Goal: Task Accomplishment & Management: Manage account settings

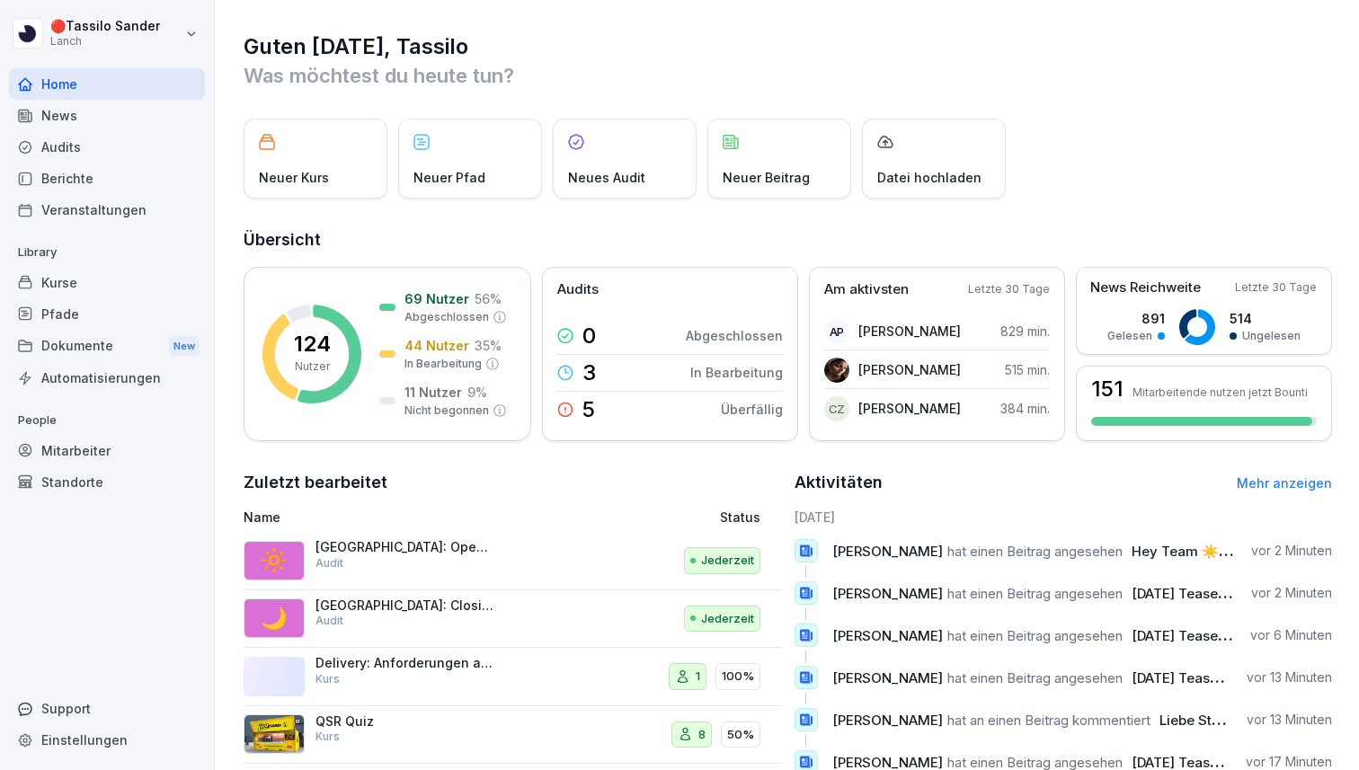
click at [82, 376] on div "Automatisierungen" at bounding box center [107, 377] width 196 height 31
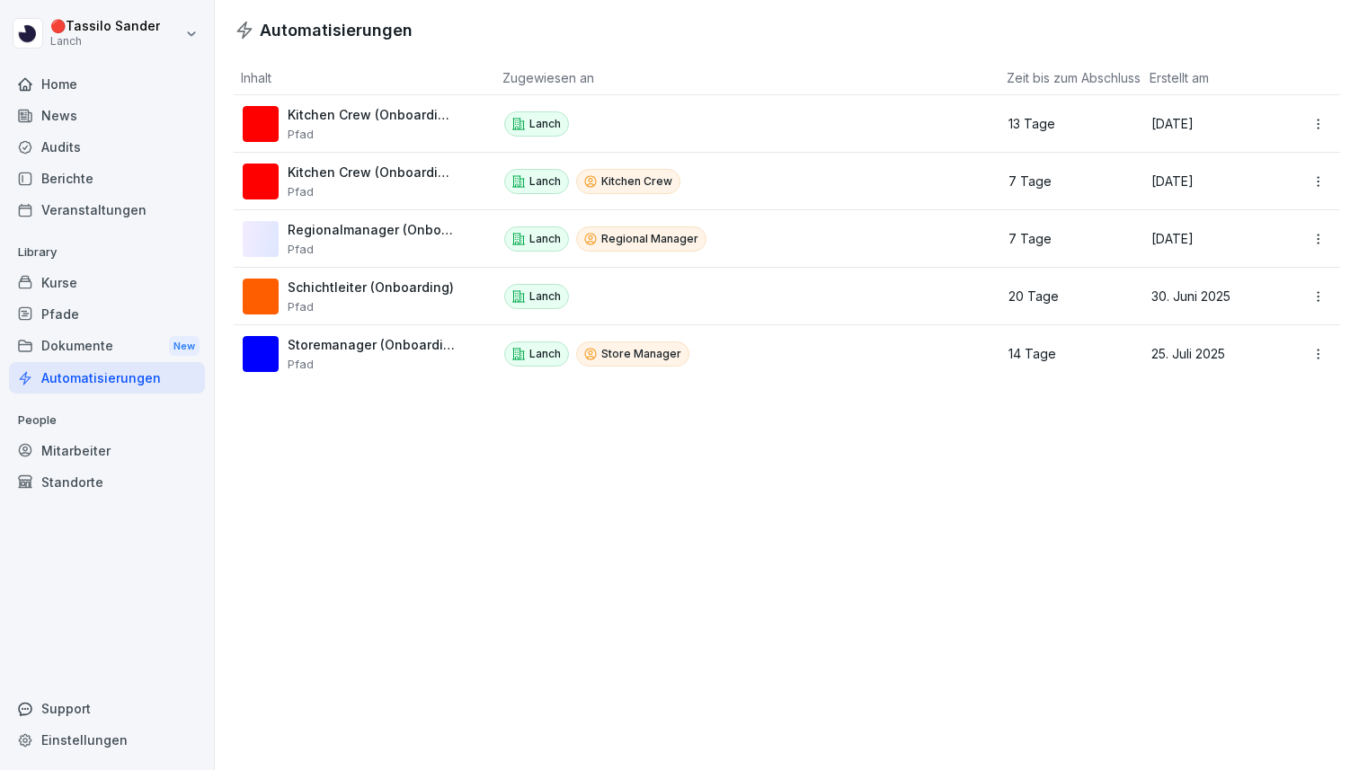
click at [82, 359] on div "Dokumente New" at bounding box center [107, 346] width 196 height 33
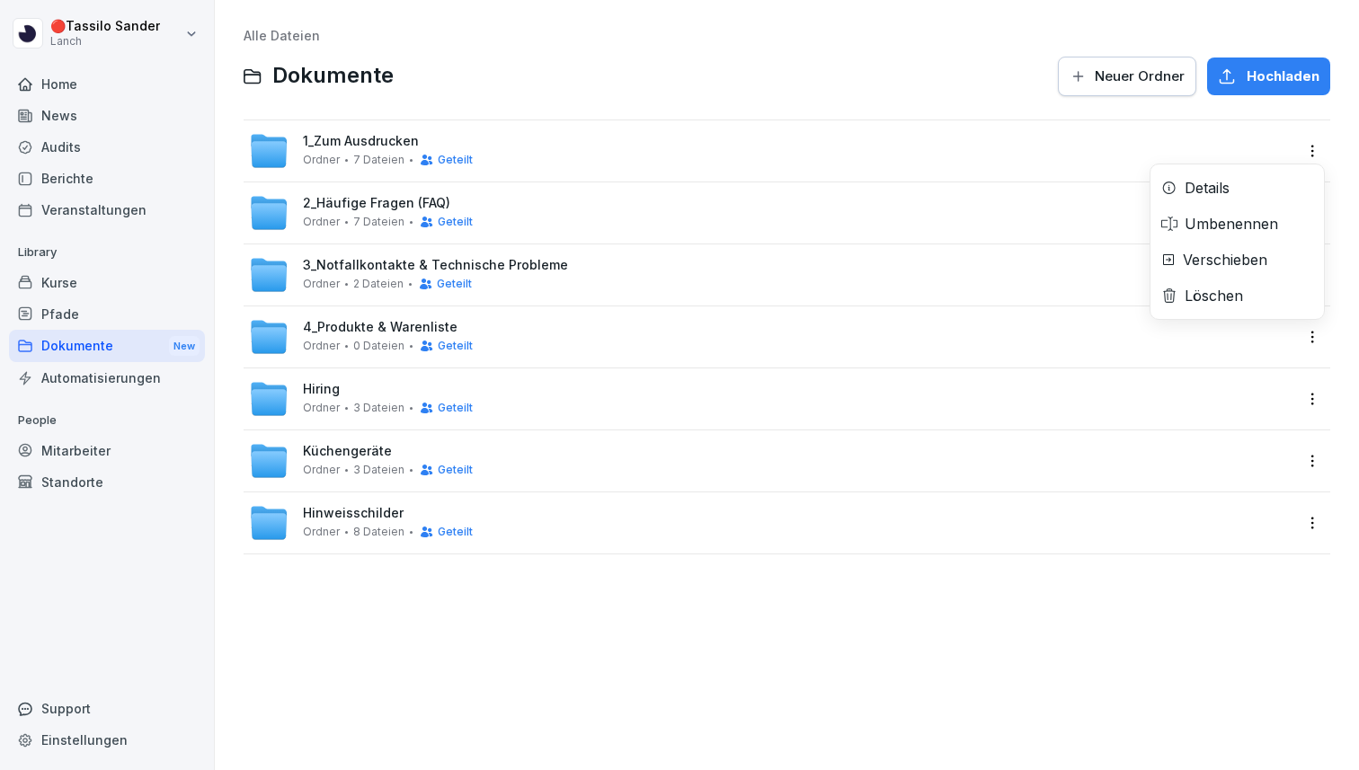
click at [1304, 145] on html "🔴 [PERSON_NAME] Lanch Home News Audits Berichte Veranstaltungen Library Kurse P…" at bounding box center [679, 385] width 1359 height 770
click at [1305, 145] on html "🔴 [PERSON_NAME] Lanch Home News Audits Berichte Veranstaltungen Library Kurse P…" at bounding box center [679, 385] width 1359 height 770
click at [1194, 145] on div "1_Zum Ausdrucken Ordner 7 Dateien Geteilt" at bounding box center [770, 151] width 1043 height 40
click at [1316, 151] on html "🔴 [PERSON_NAME] Lanch Home News Audits Berichte Veranstaltungen Library Kurse P…" at bounding box center [679, 385] width 1359 height 770
click at [1194, 199] on div "Details" at bounding box center [1236, 188] width 173 height 36
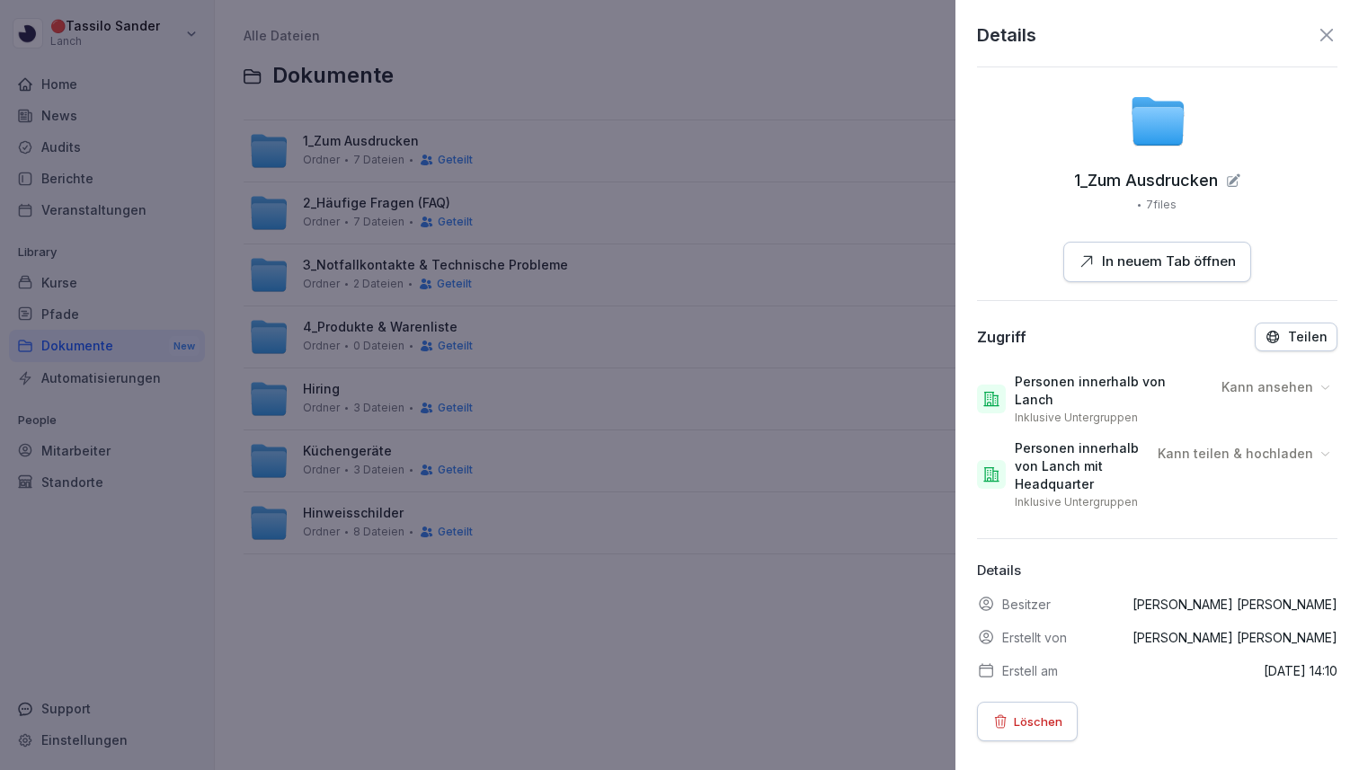
click at [1289, 339] on div "Teilen" at bounding box center [1295, 337] width 63 height 16
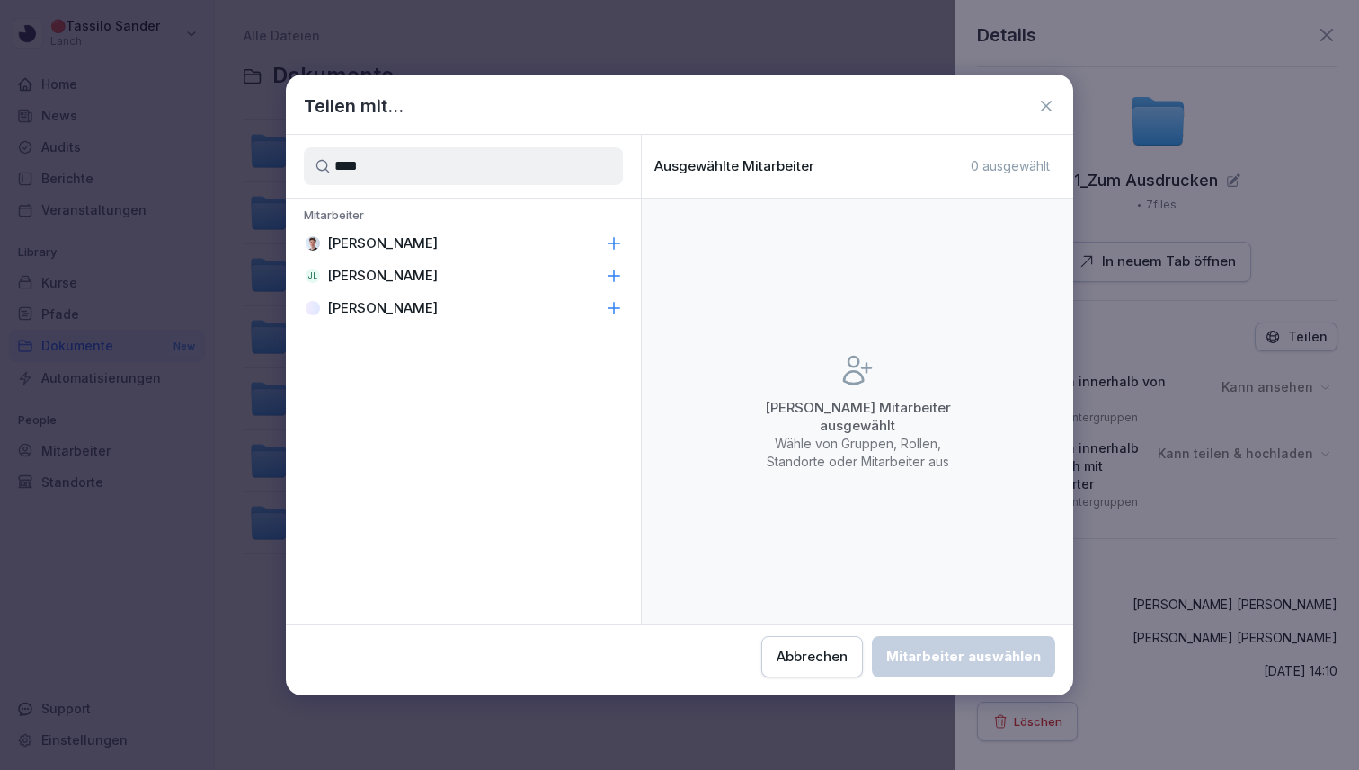
type input "****"
click at [546, 243] on div "[PERSON_NAME]" at bounding box center [463, 243] width 355 height 32
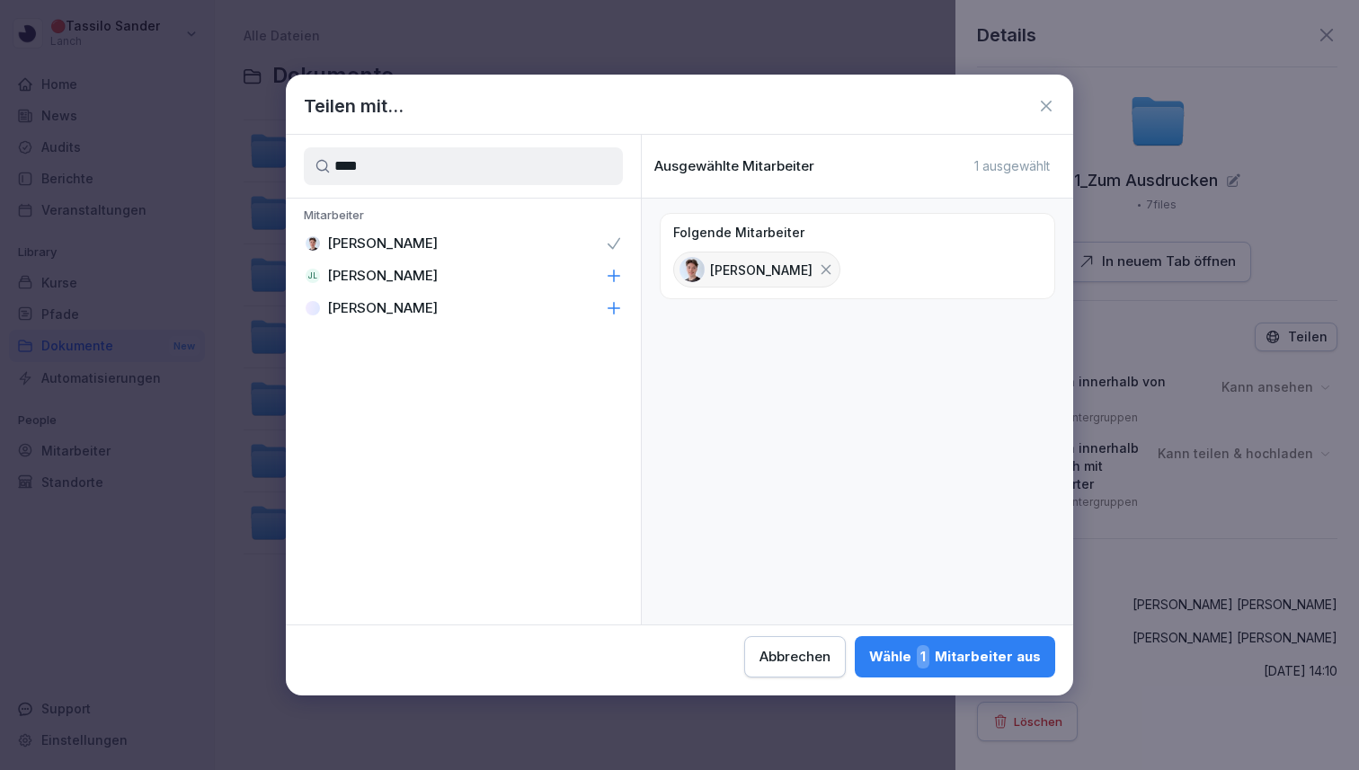
click at [972, 659] on div "Wähle 1 Mitarbeiter aus" at bounding box center [955, 656] width 172 height 23
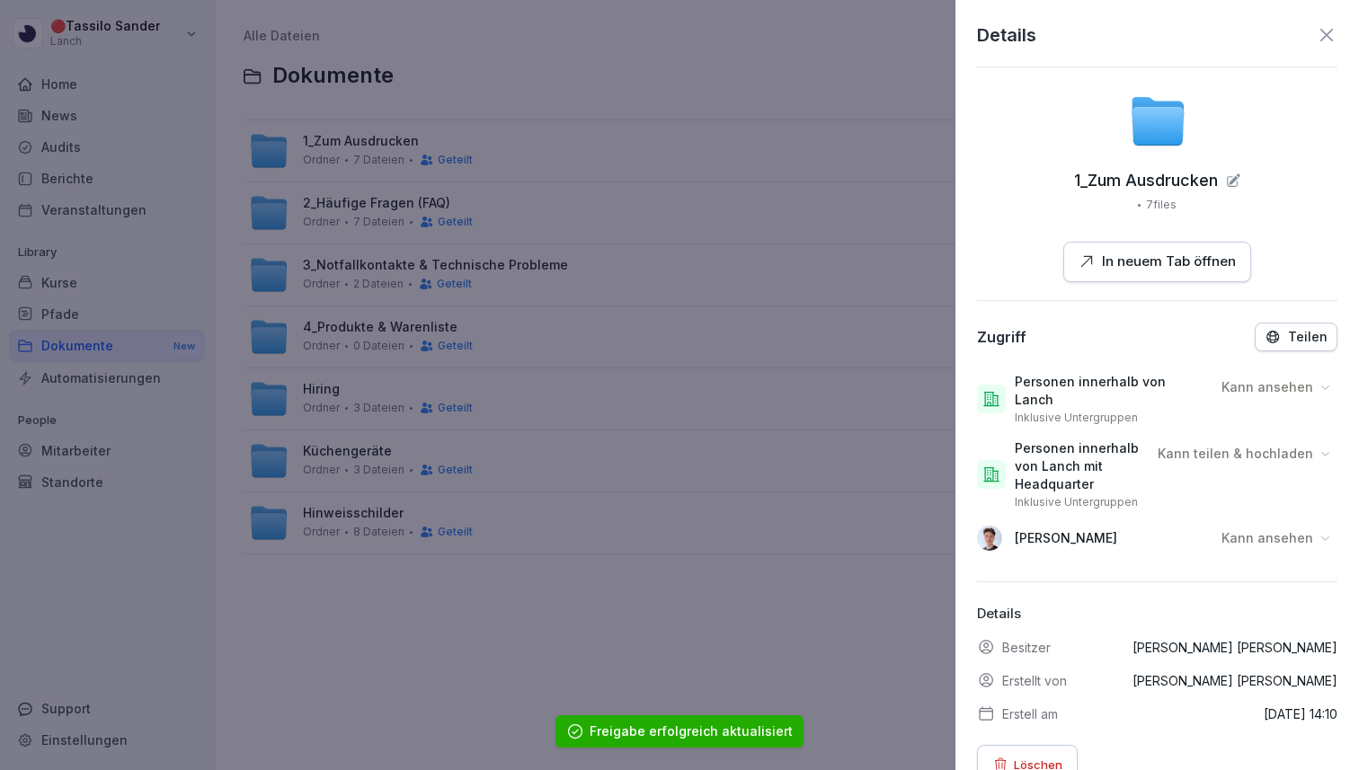
click at [1294, 524] on div "Kann ansehen" at bounding box center [1276, 538] width 121 height 29
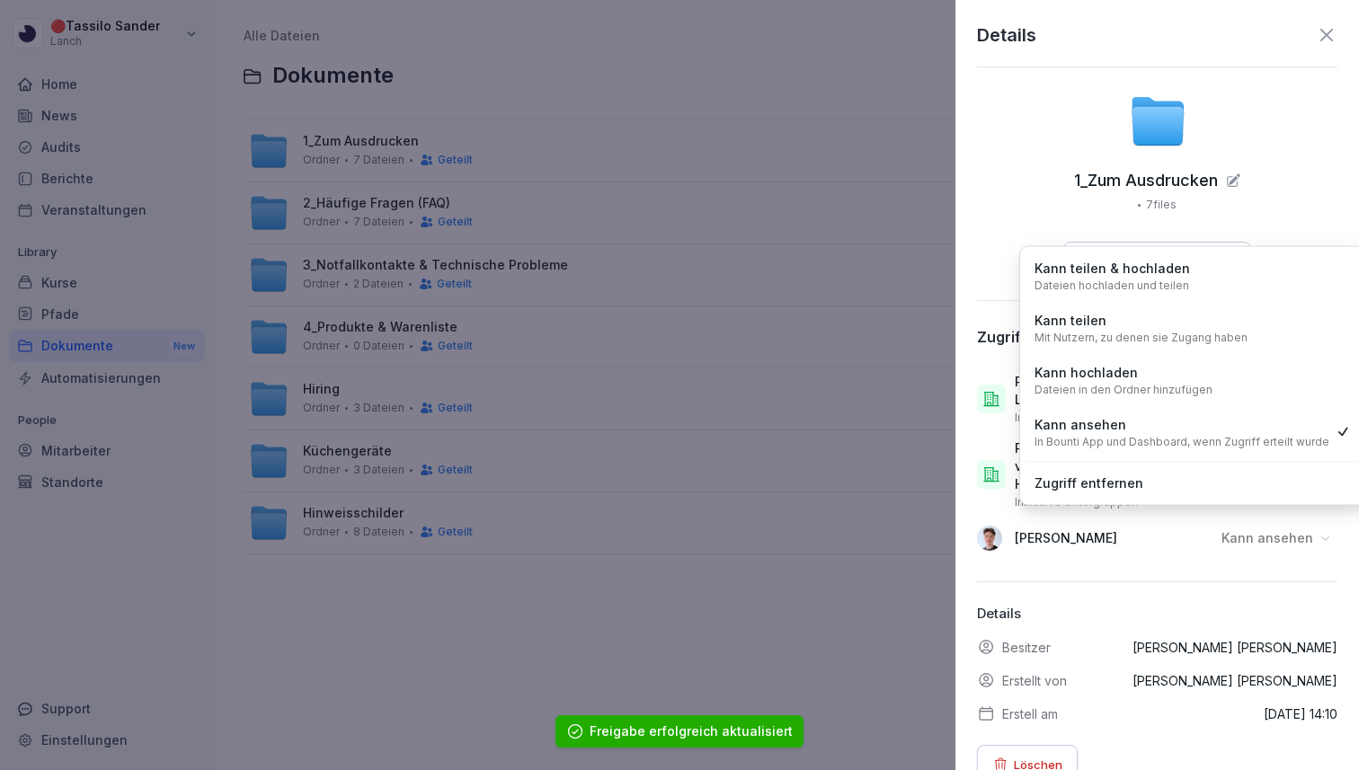
click at [1249, 280] on div "Kann teilen & hochladen Dateien hochladen und teilen" at bounding box center [1192, 276] width 334 height 47
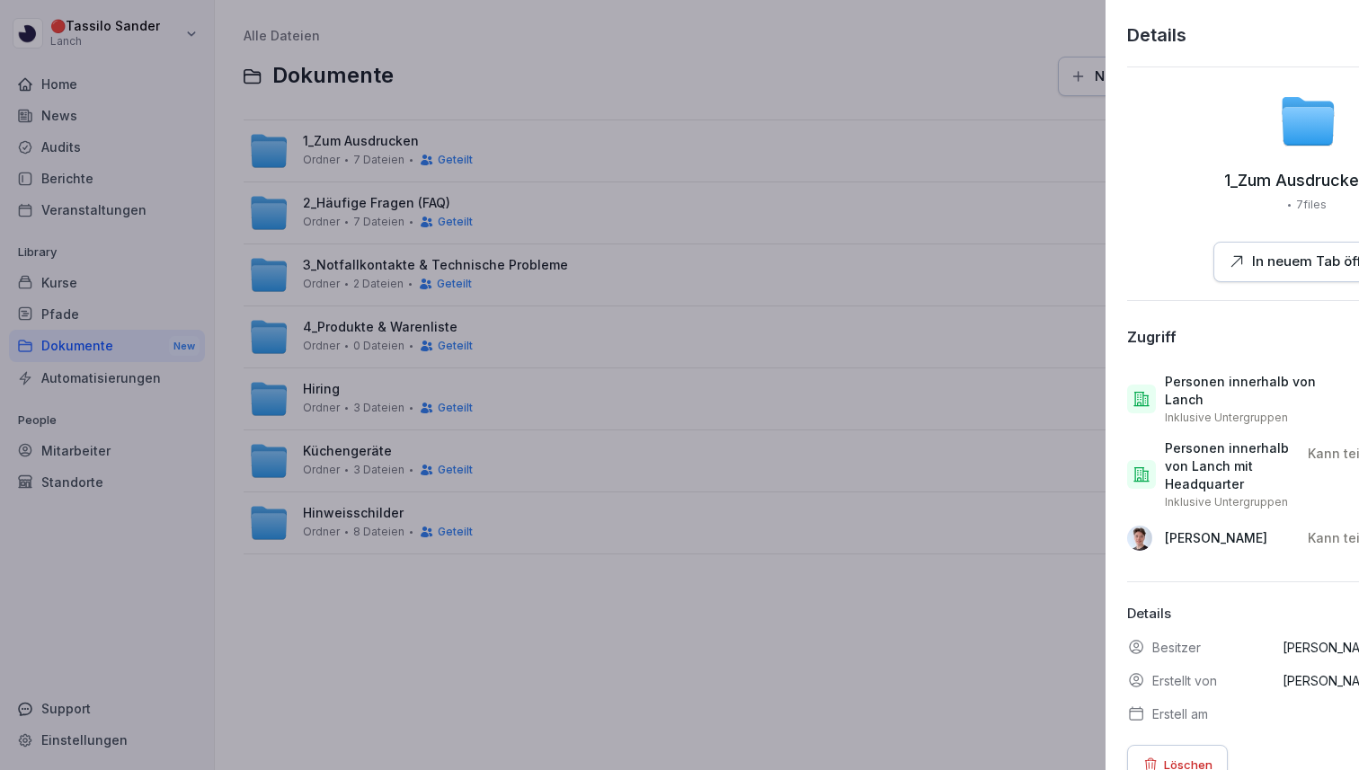
click at [837, 223] on div at bounding box center [679, 385] width 1359 height 770
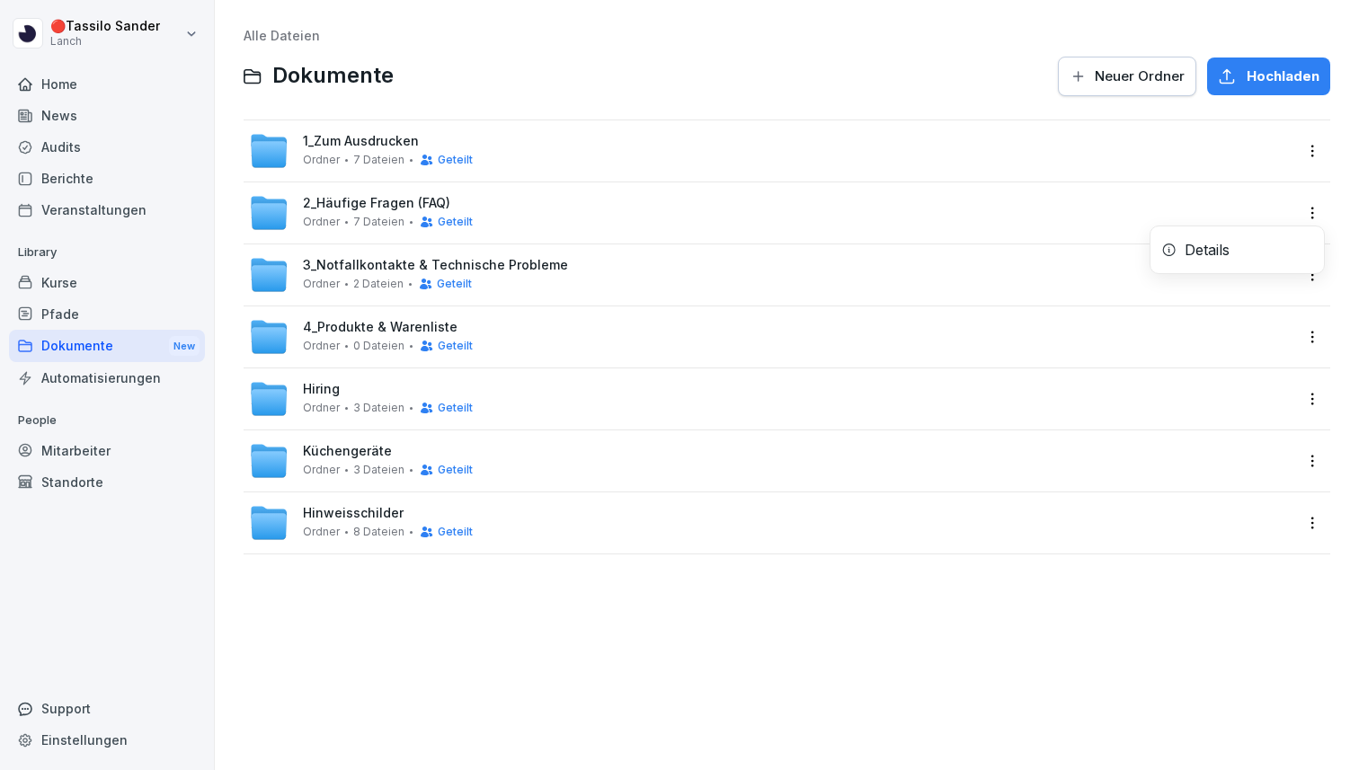
click at [1318, 213] on html "🔴 [PERSON_NAME] Lanch Home News Audits Berichte Veranstaltungen Library Kurse P…" at bounding box center [679, 385] width 1359 height 770
click at [1258, 244] on div "Details" at bounding box center [1236, 250] width 173 height 36
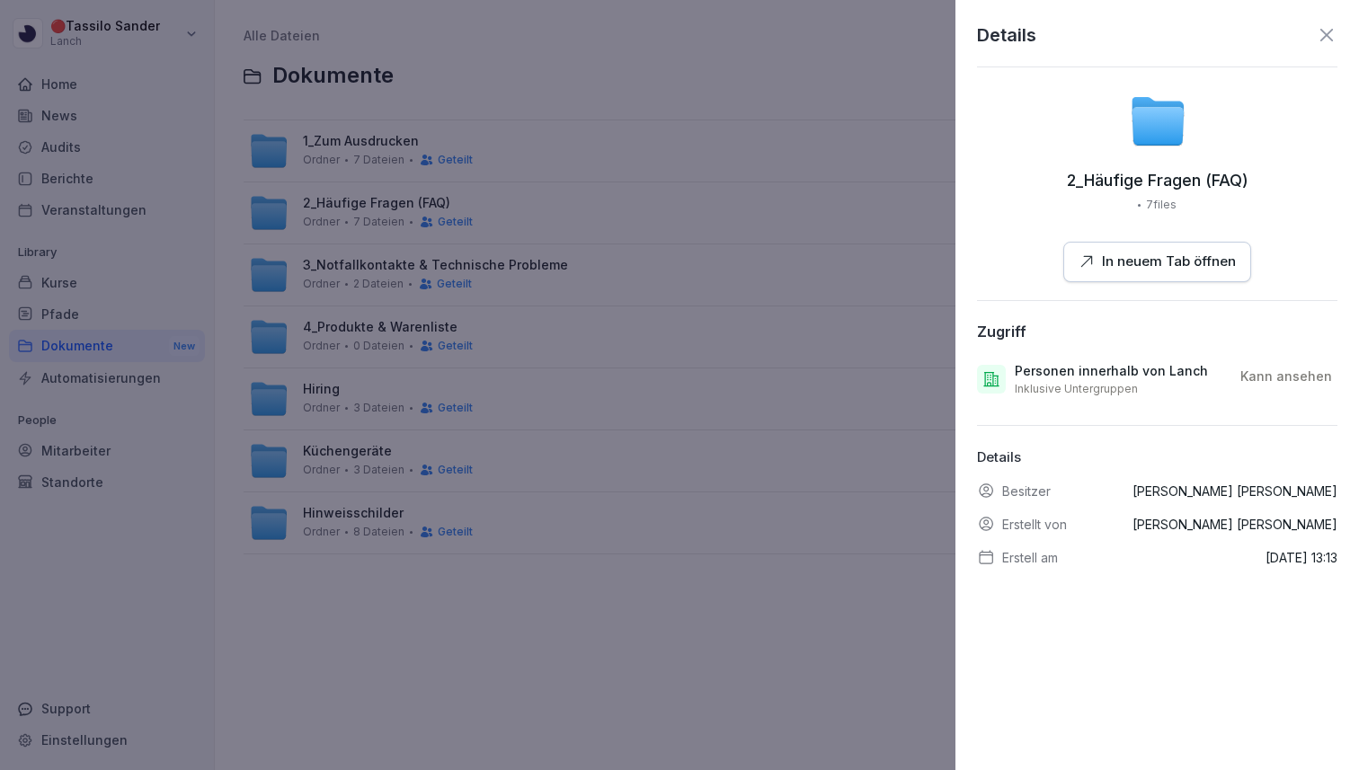
click at [870, 366] on div at bounding box center [679, 385] width 1359 height 770
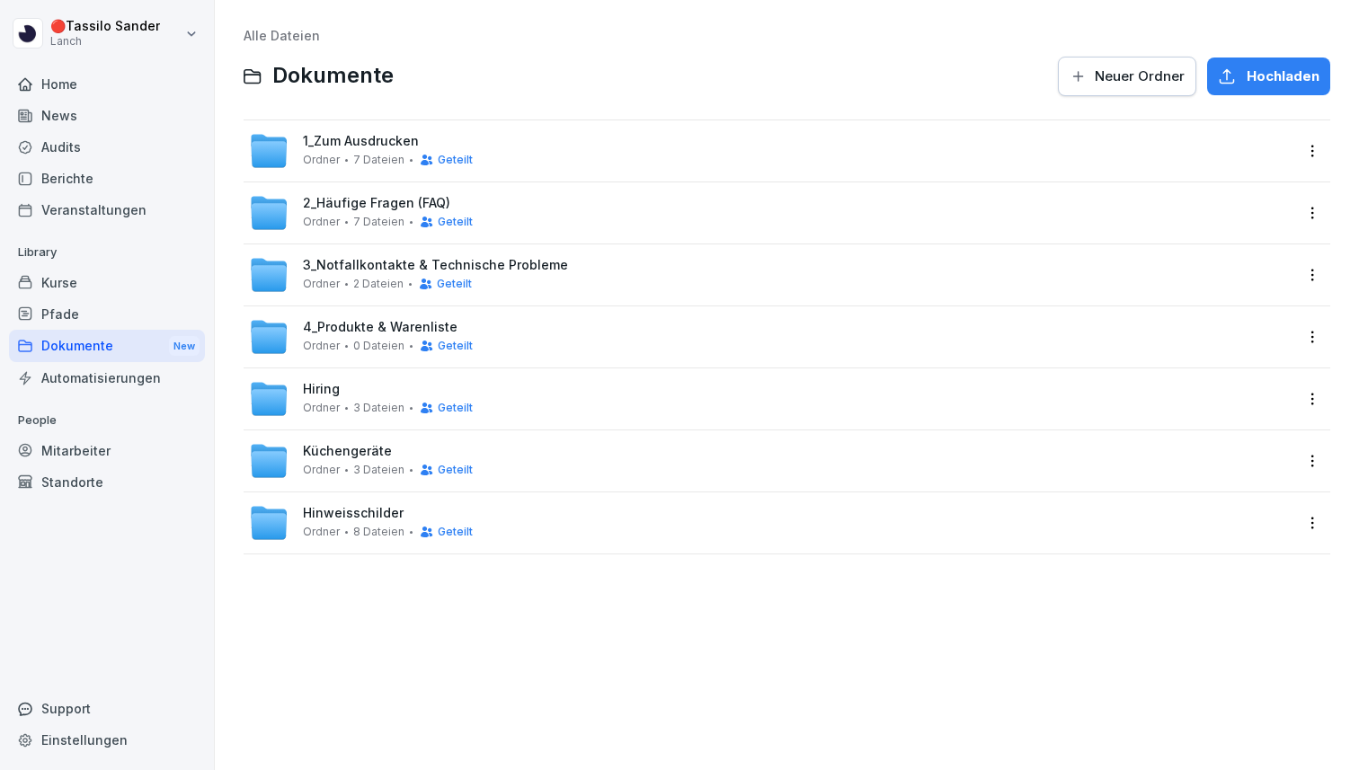
click at [1307, 282] on html "🔴 [PERSON_NAME] Lanch Home News Audits Berichte Veranstaltungen Library Kurse P…" at bounding box center [679, 385] width 1359 height 770
click at [1249, 312] on div "Details" at bounding box center [1236, 312] width 173 height 36
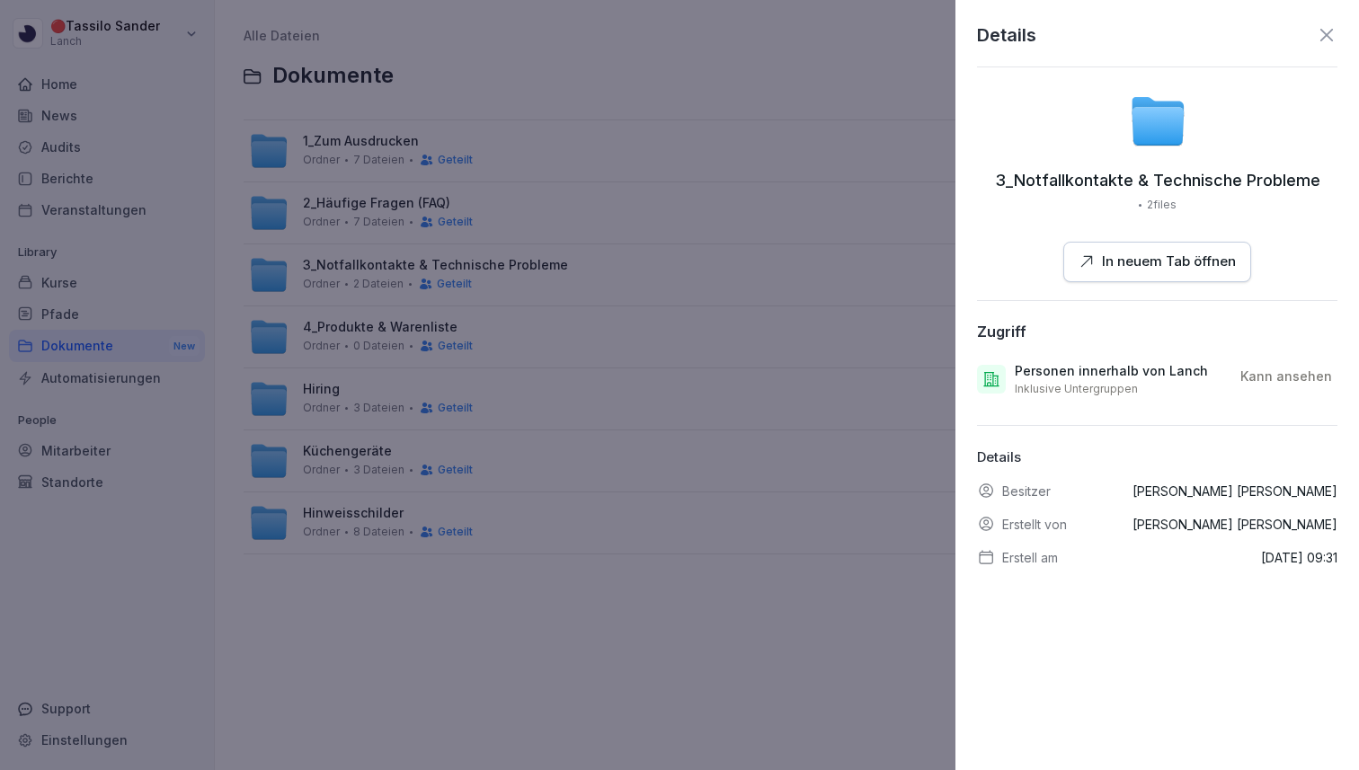
click at [835, 338] on div at bounding box center [679, 385] width 1359 height 770
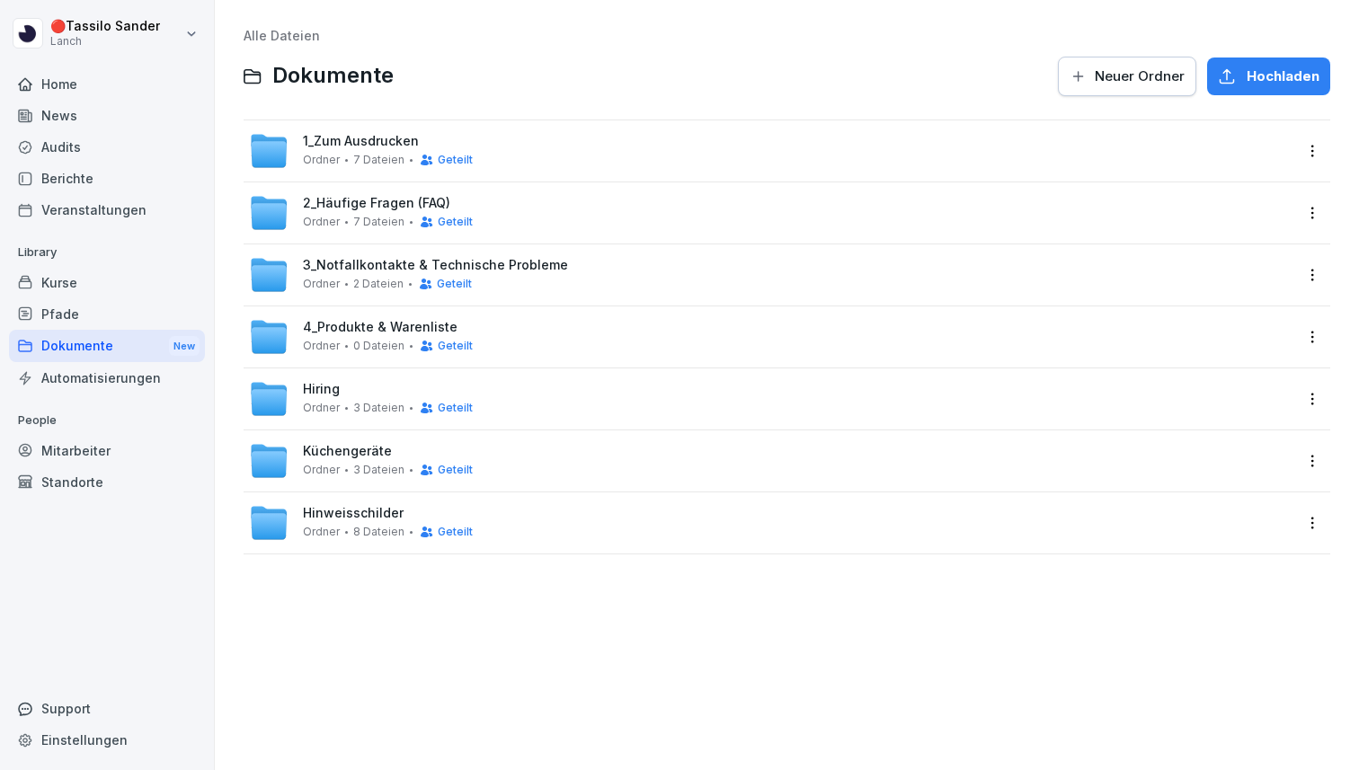
click at [1312, 339] on html "🔴 [PERSON_NAME] Lanch Home News Audits Berichte Veranstaltungen Library Kurse P…" at bounding box center [679, 385] width 1359 height 770
click at [1217, 373] on div "Details" at bounding box center [1206, 374] width 45 height 22
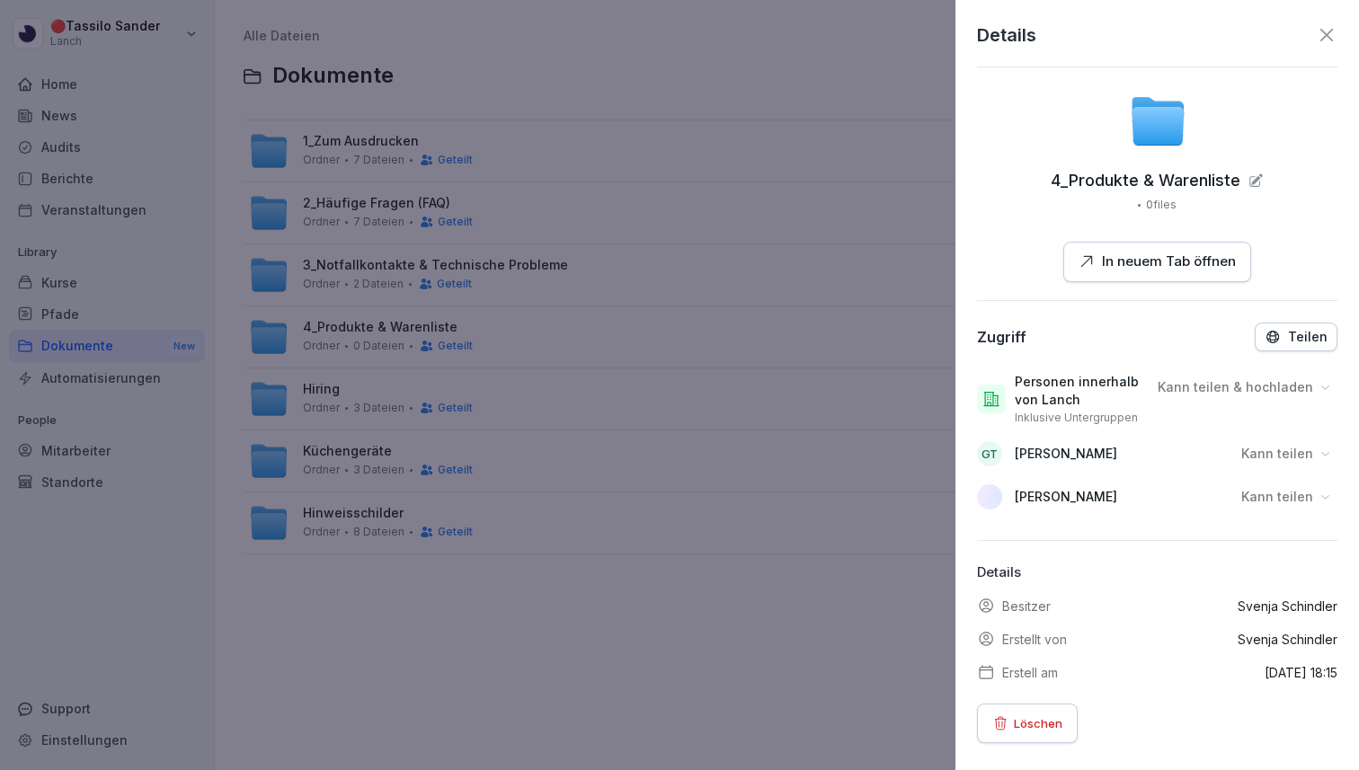
click at [808, 288] on div at bounding box center [679, 385] width 1359 height 770
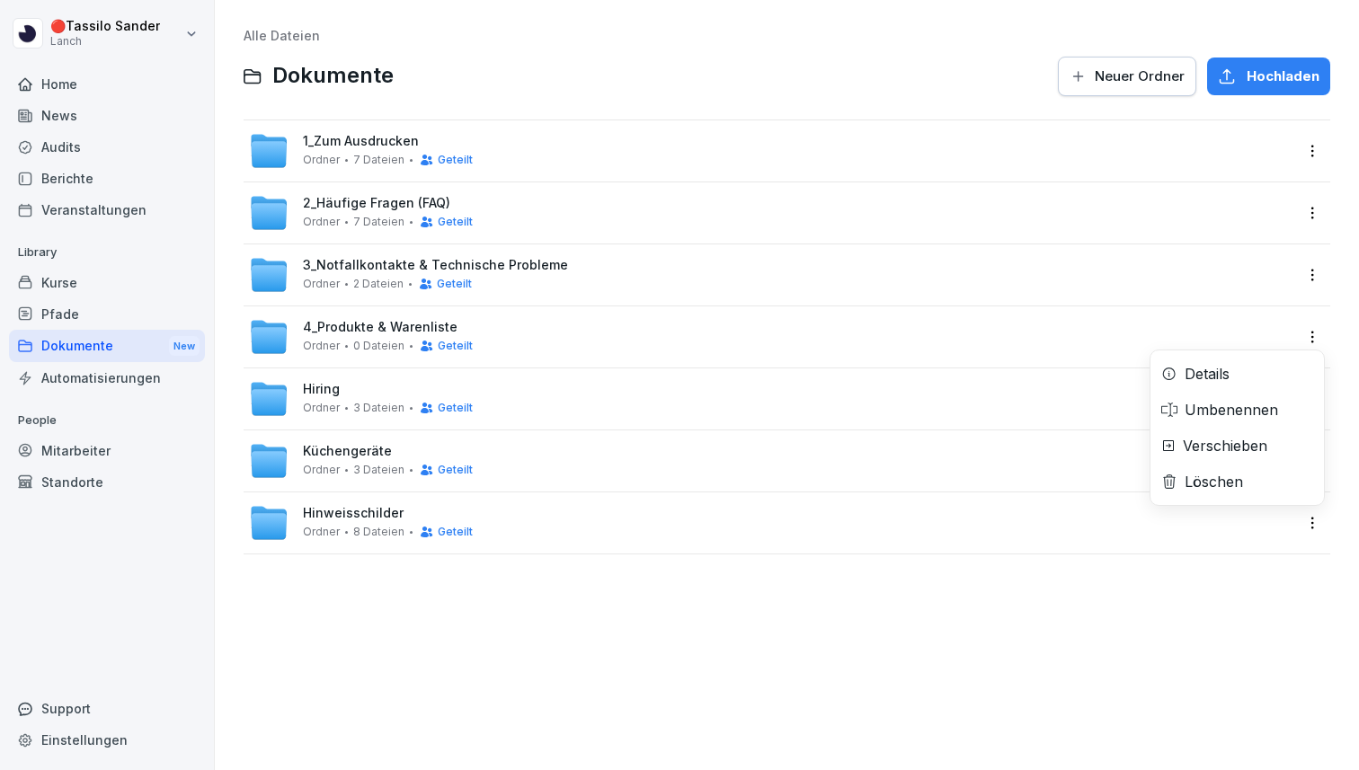
click at [1311, 332] on html "🔴 [PERSON_NAME] Lanch Home News Audits Berichte Veranstaltungen Library Kurse P…" at bounding box center [679, 385] width 1359 height 770
click at [1282, 363] on div "Details" at bounding box center [1236, 374] width 173 height 36
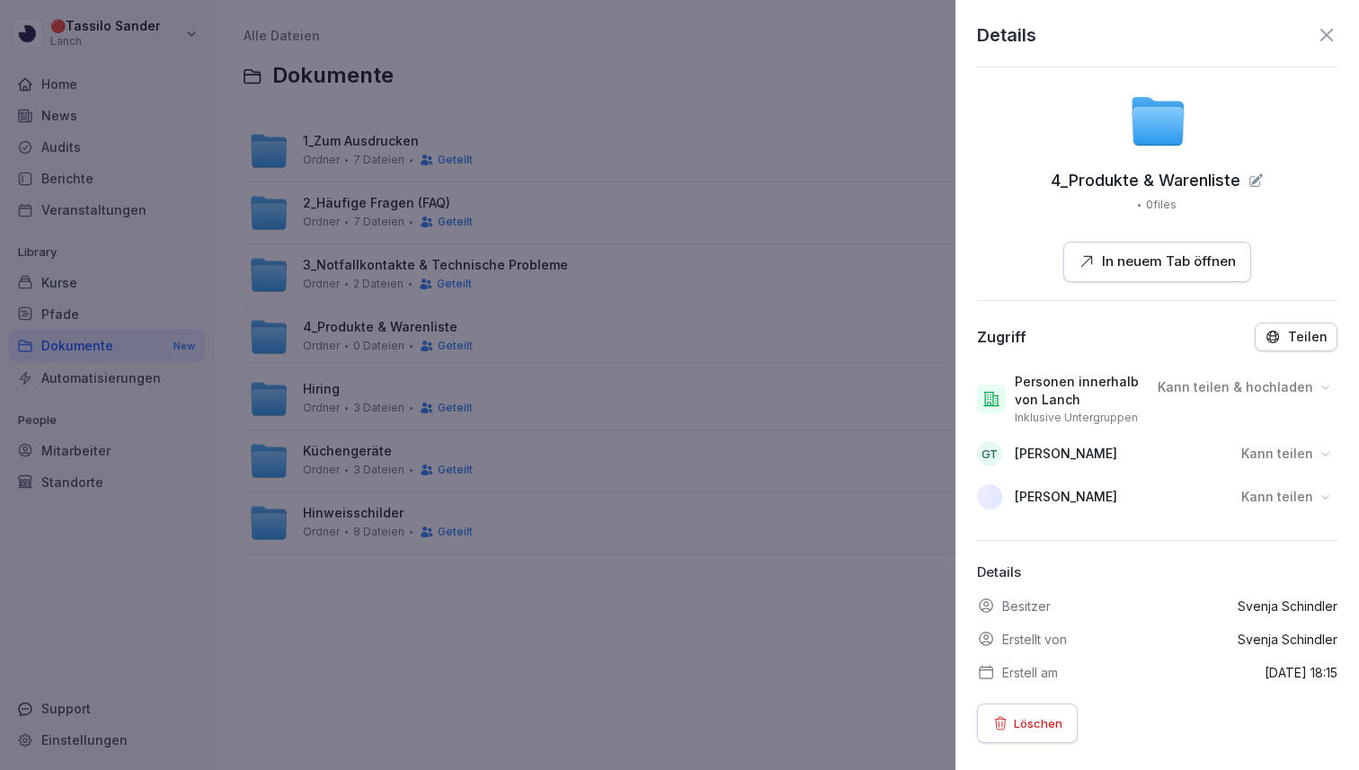
click at [866, 360] on div at bounding box center [679, 385] width 1359 height 770
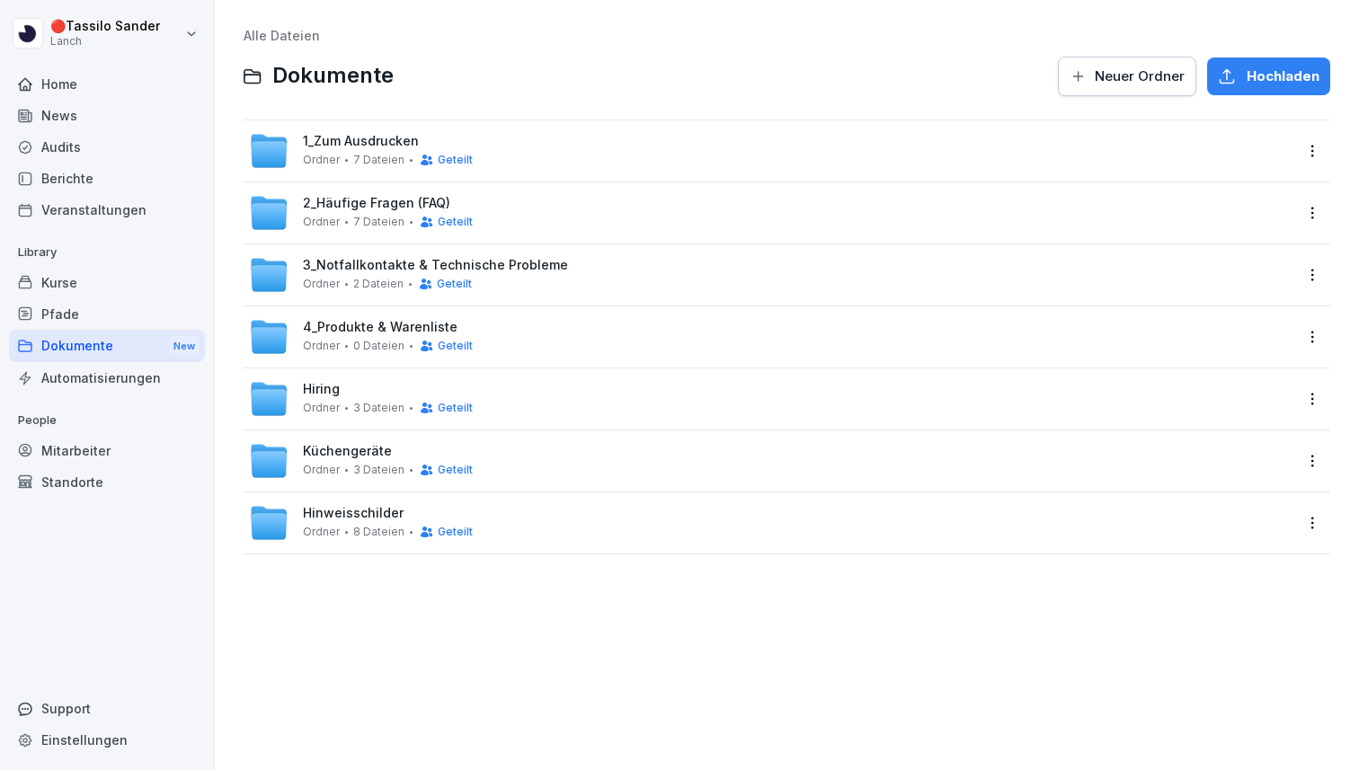
click at [1327, 397] on div "Hiring Ordner 3 Dateien Geteilt" at bounding box center [787, 398] width 1086 height 61
click at [1316, 397] on html "🔴 [PERSON_NAME] Lanch Home News Audits Berichte Veranstaltungen Library Kurse P…" at bounding box center [679, 385] width 1359 height 770
click at [1235, 432] on div "Details" at bounding box center [1236, 436] width 173 height 36
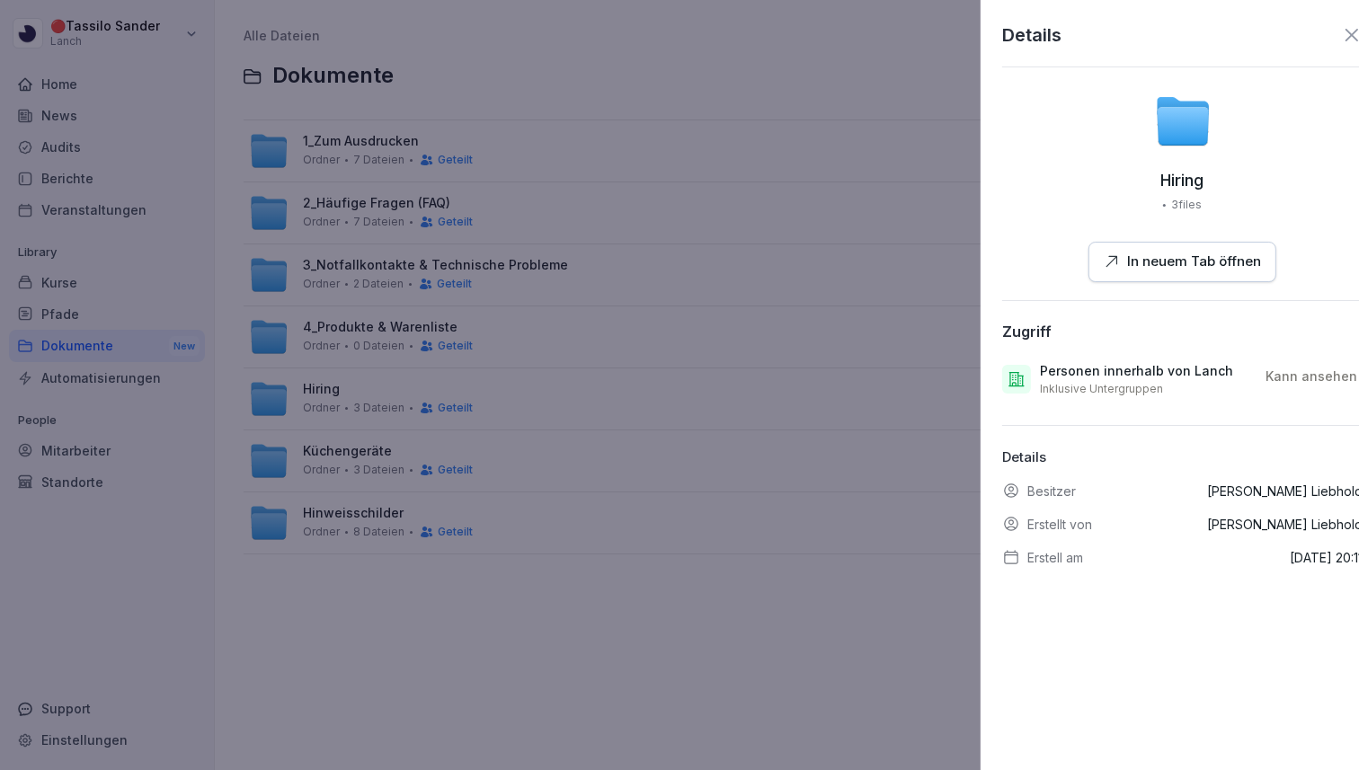
click at [669, 406] on div at bounding box center [679, 385] width 1359 height 770
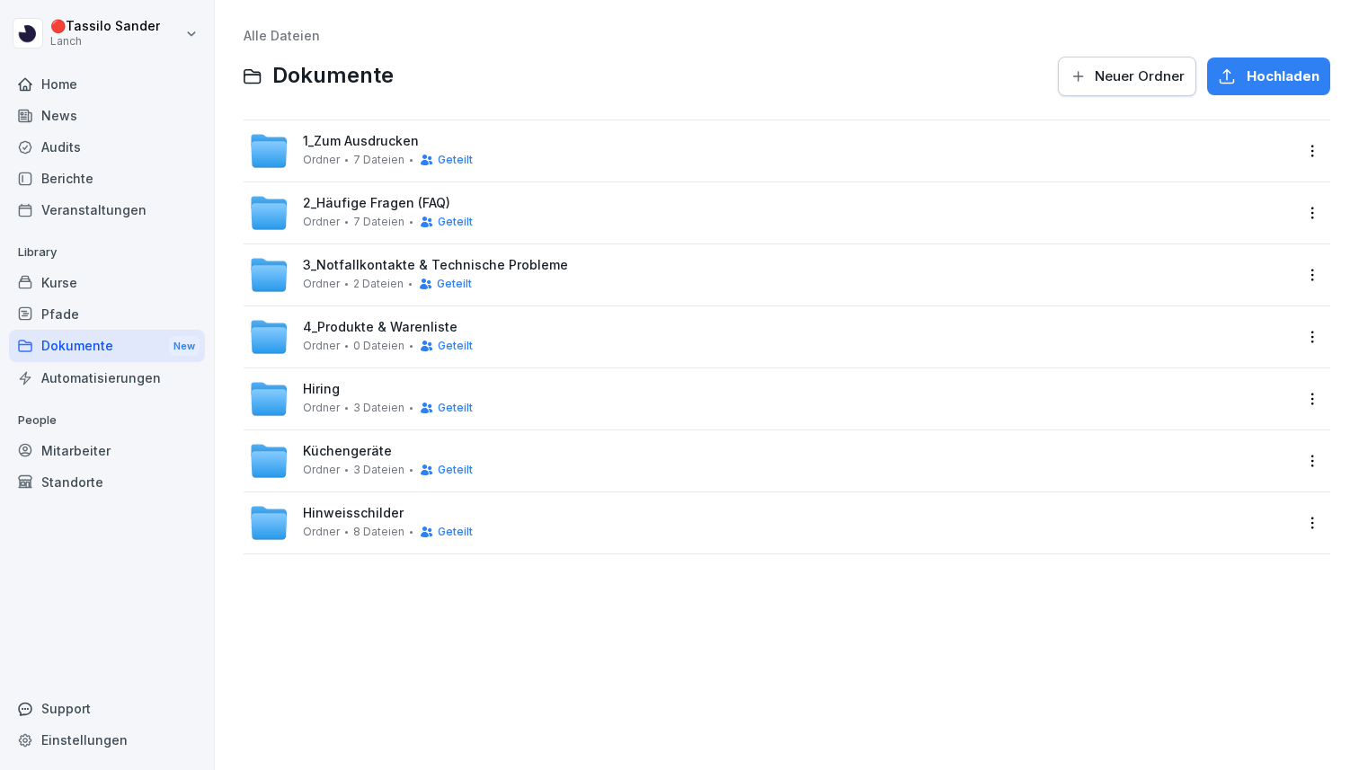
click at [1327, 458] on div "Küchengeräte Ordner 3 Dateien Geteilt" at bounding box center [787, 460] width 1086 height 61
click at [1309, 458] on html "🔴 [PERSON_NAME] Lanch Home News Audits Berichte Veranstaltungen Library Kurse P…" at bounding box center [679, 385] width 1359 height 770
click at [1248, 482] on div "Details" at bounding box center [1236, 498] width 173 height 36
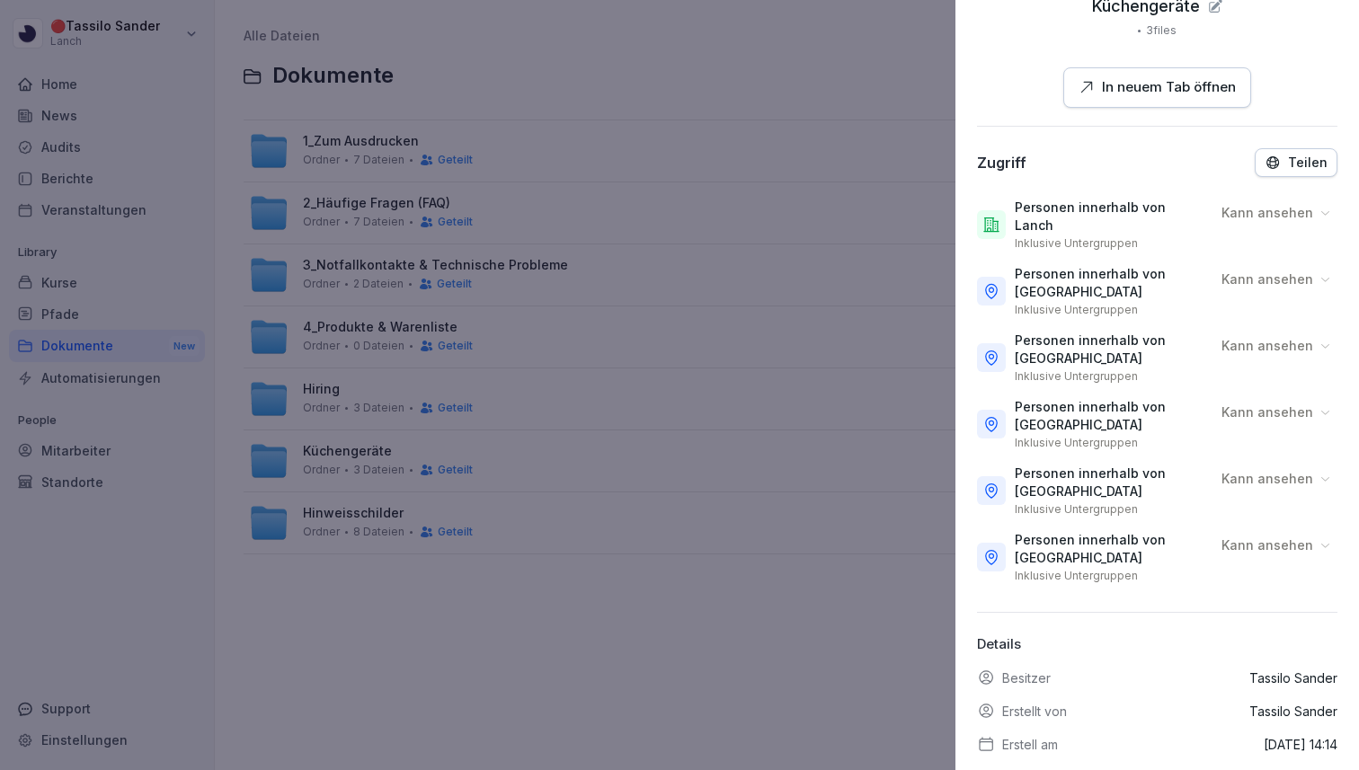
scroll to position [187, 0]
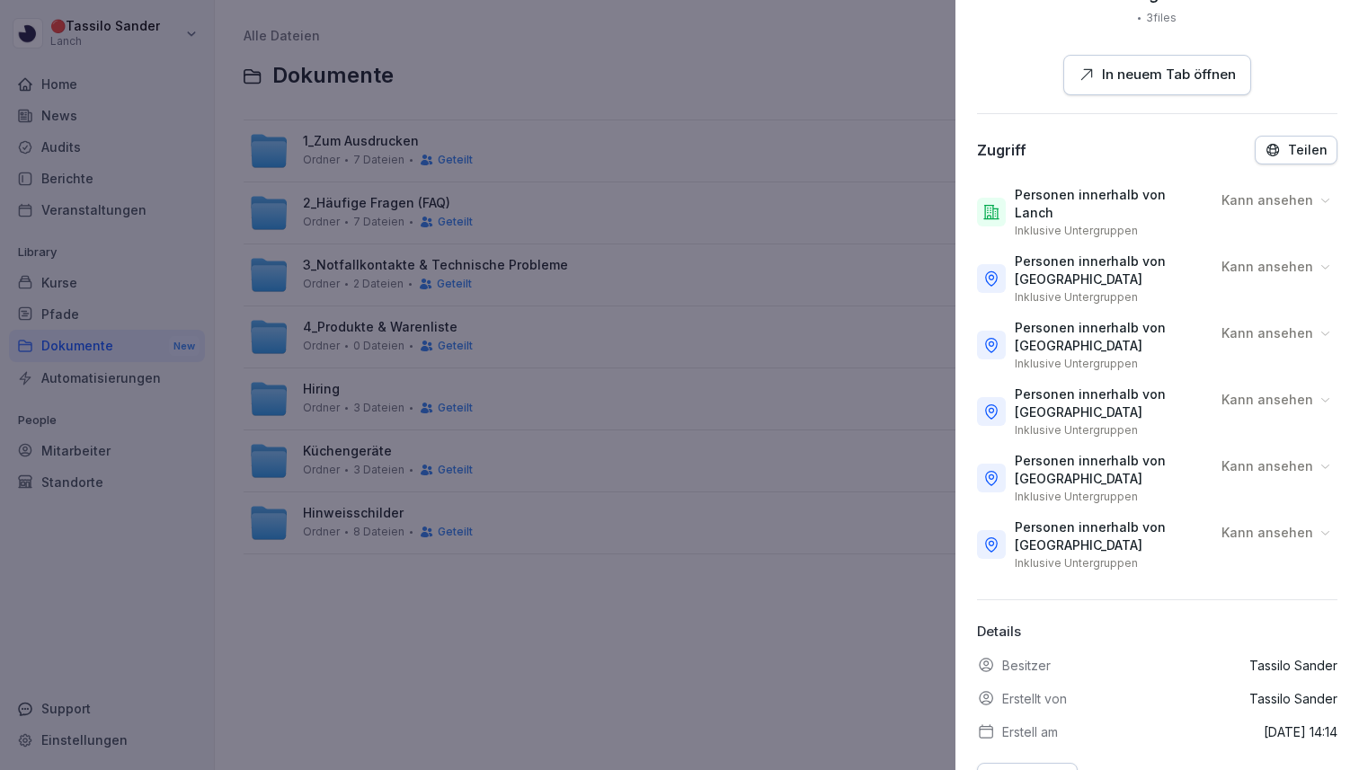
click at [1308, 144] on p "Teilen" at bounding box center [1308, 150] width 40 height 14
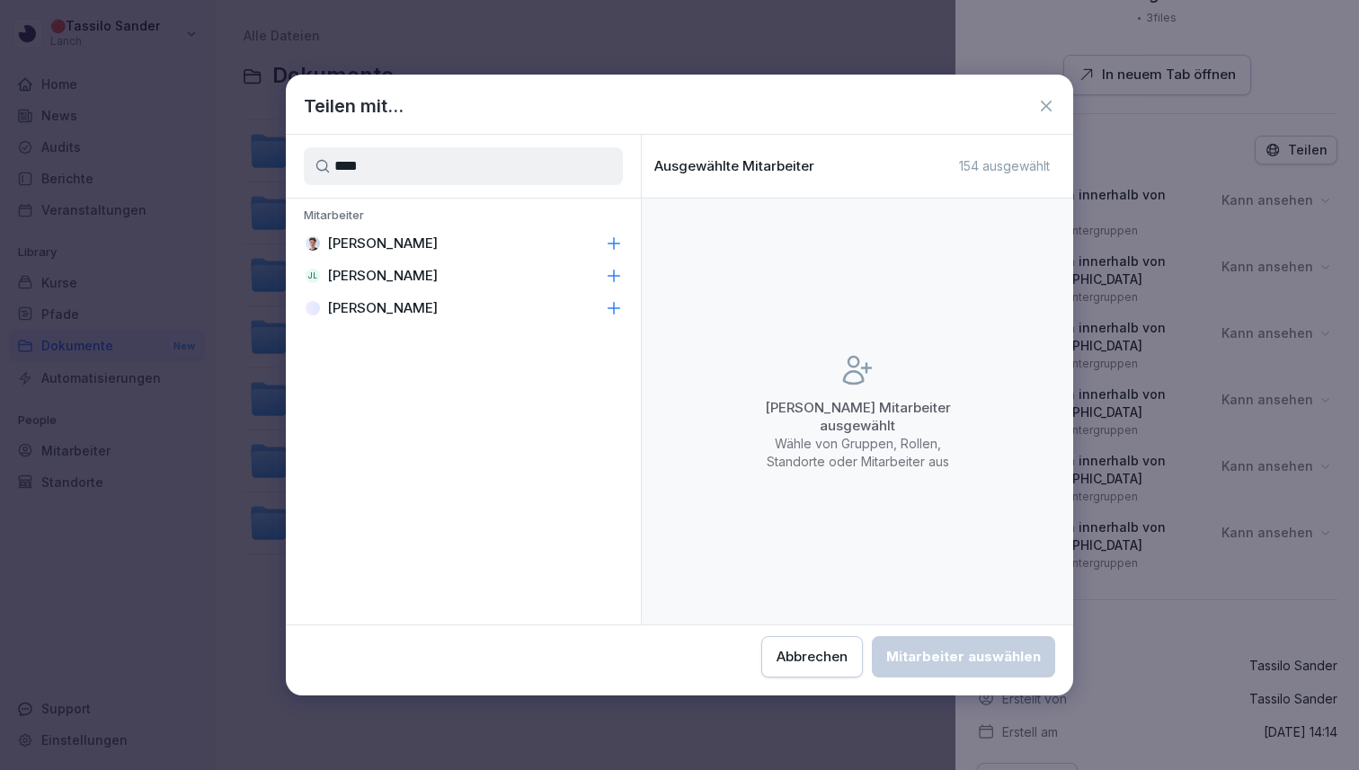
type input "****"
click at [604, 242] on div "[PERSON_NAME]" at bounding box center [463, 243] width 355 height 32
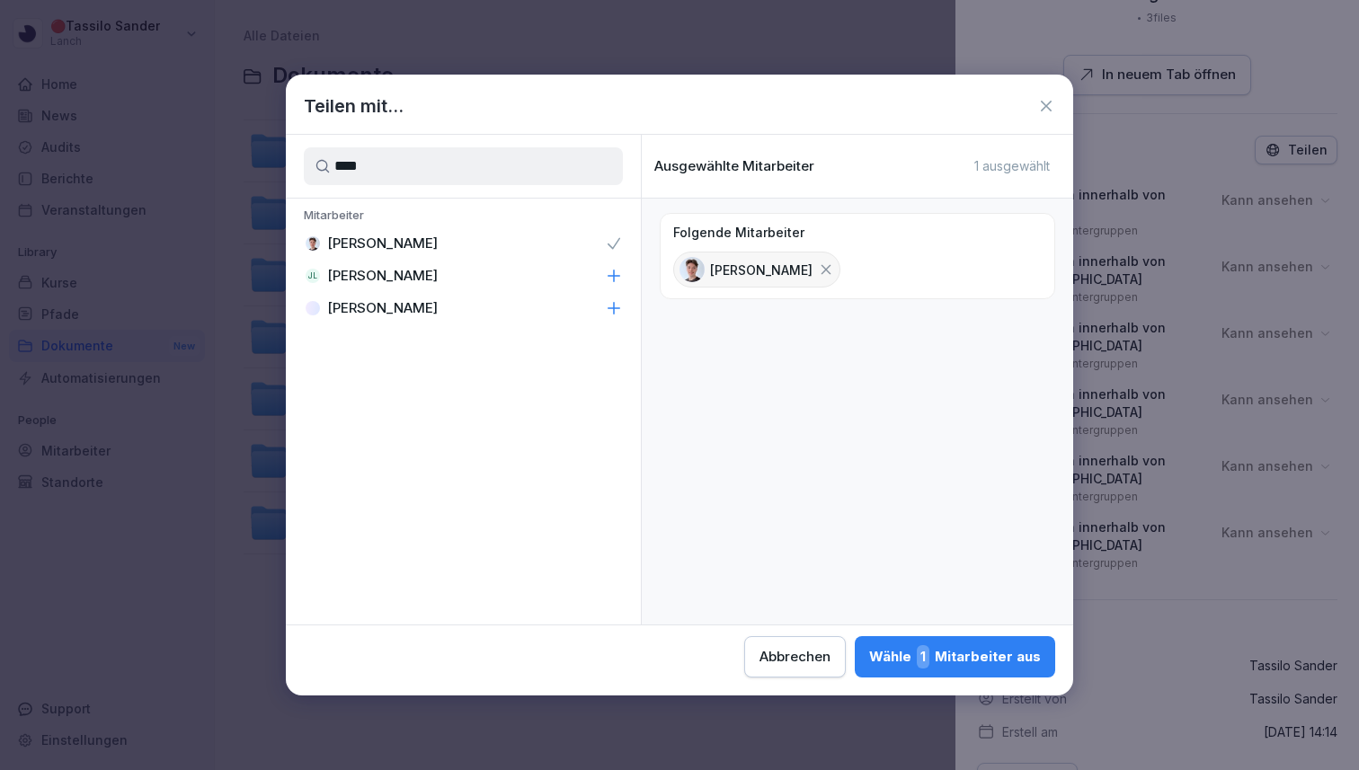
click at [937, 654] on div "Wähle 1 Mitarbeiter aus" at bounding box center [955, 656] width 172 height 23
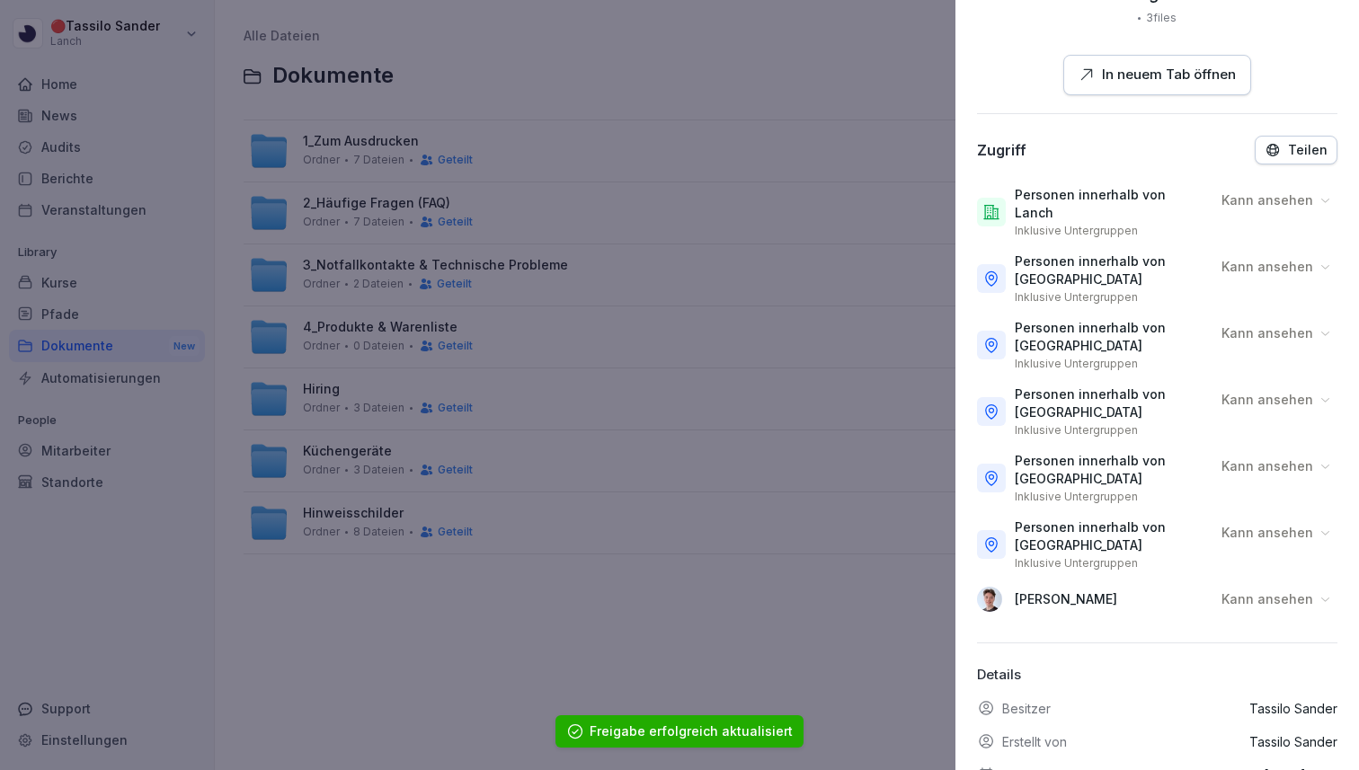
click at [1266, 590] on p "Kann ansehen" at bounding box center [1267, 599] width 92 height 18
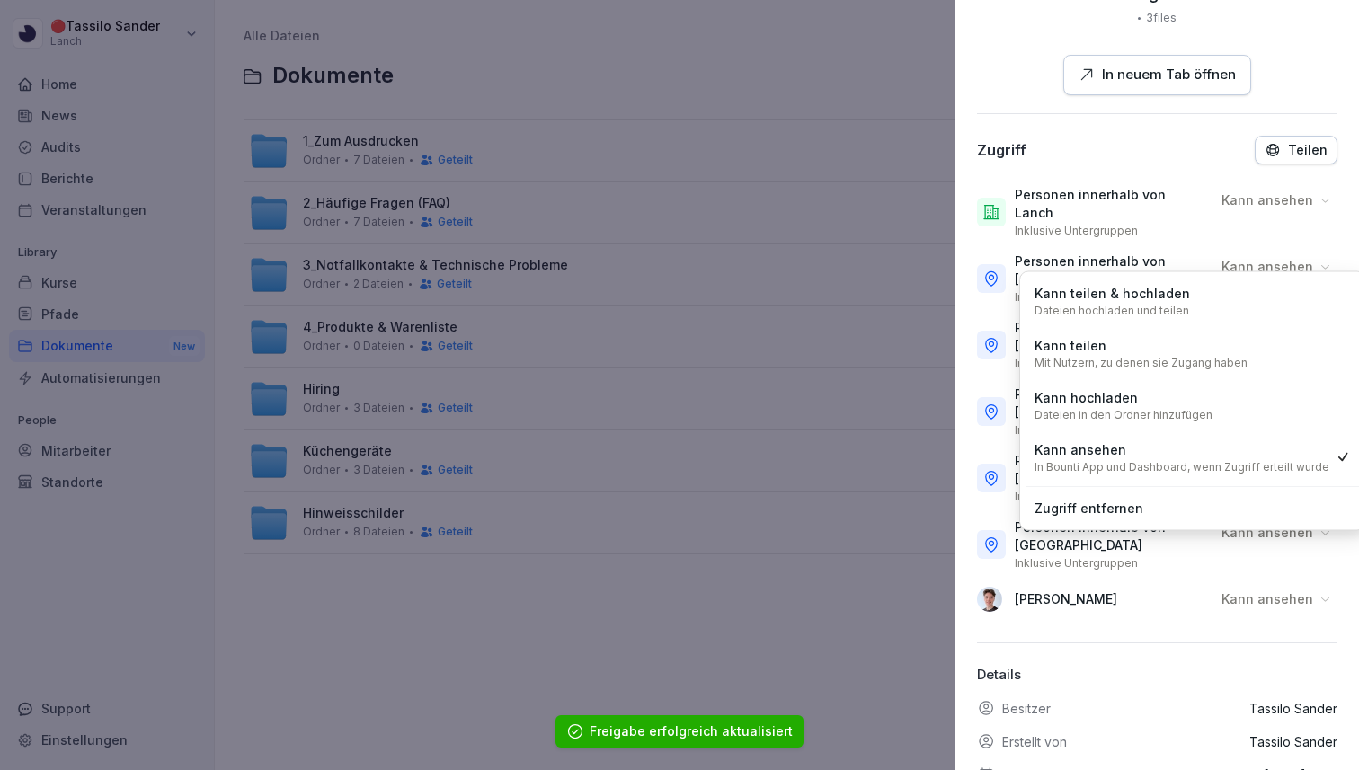
click at [1236, 288] on div "Kann teilen & hochladen Dateien hochladen und teilen" at bounding box center [1192, 301] width 334 height 47
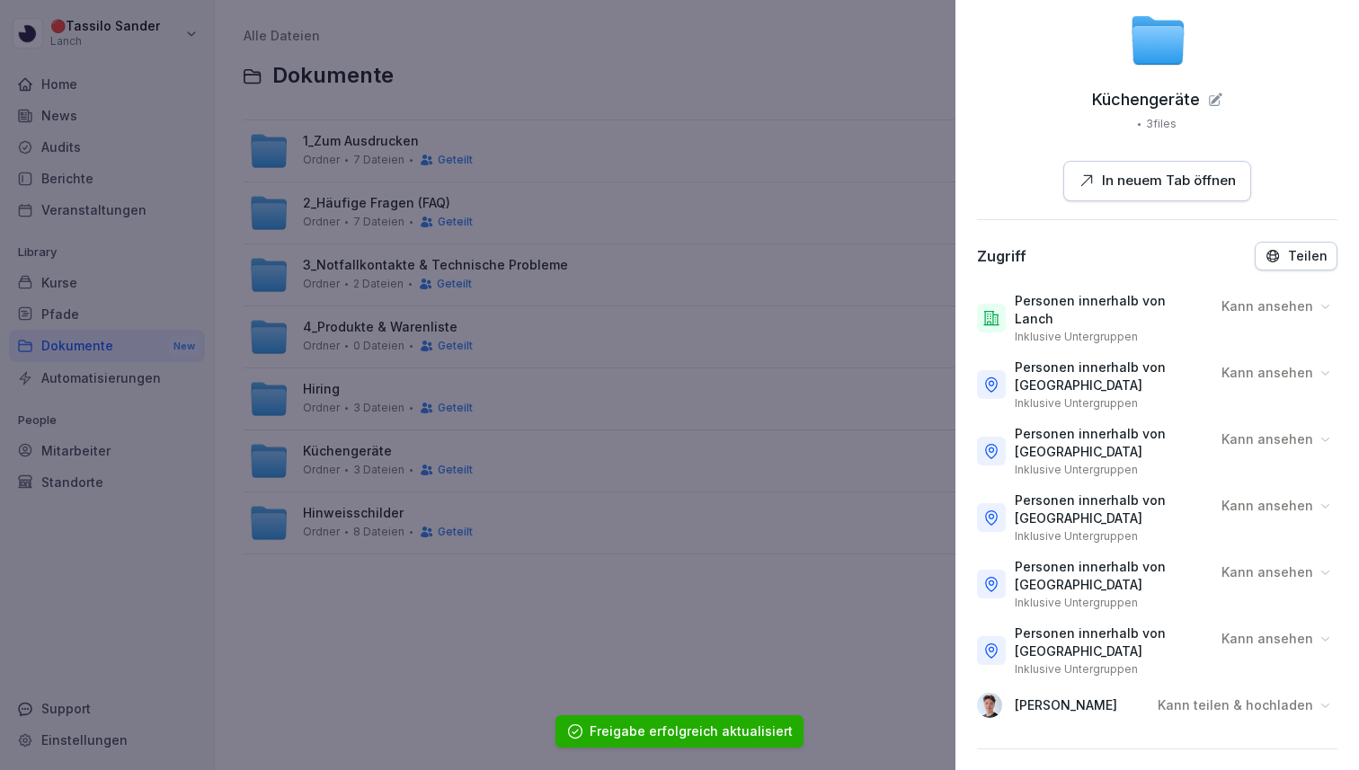
scroll to position [0, 0]
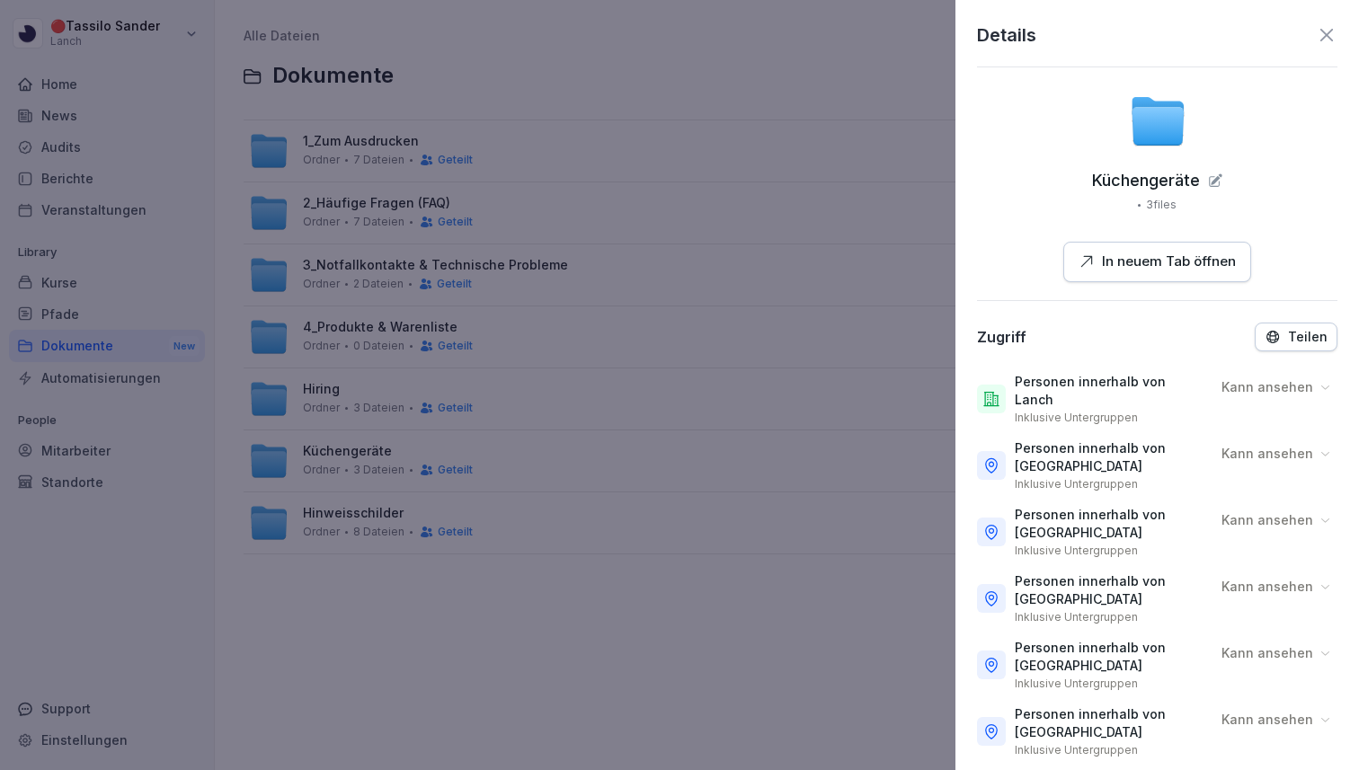
click at [882, 395] on div at bounding box center [679, 385] width 1359 height 770
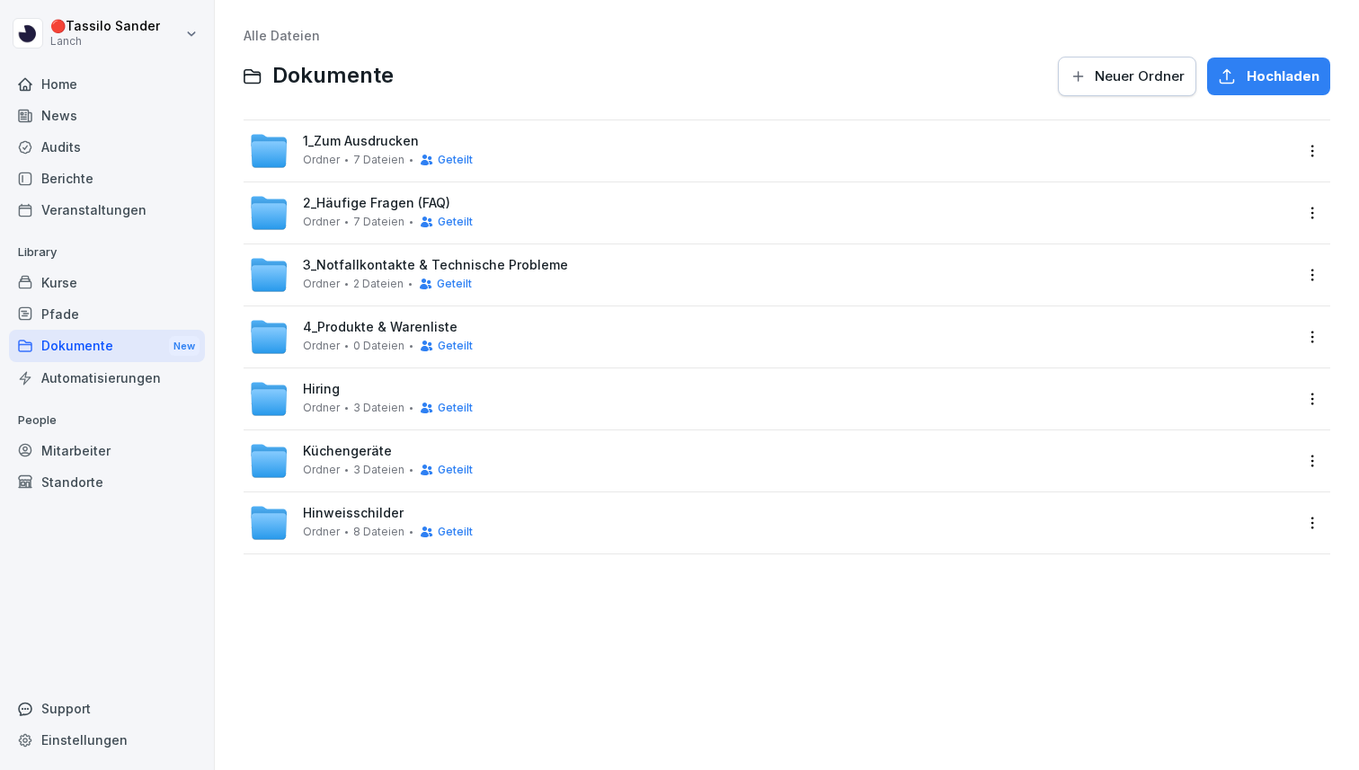
click at [1309, 526] on html "🔴 [PERSON_NAME] Lanch Home News Audits Berichte Veranstaltungen Library Kurse P…" at bounding box center [679, 385] width 1359 height 770
click at [1251, 555] on div "Details" at bounding box center [1236, 560] width 173 height 36
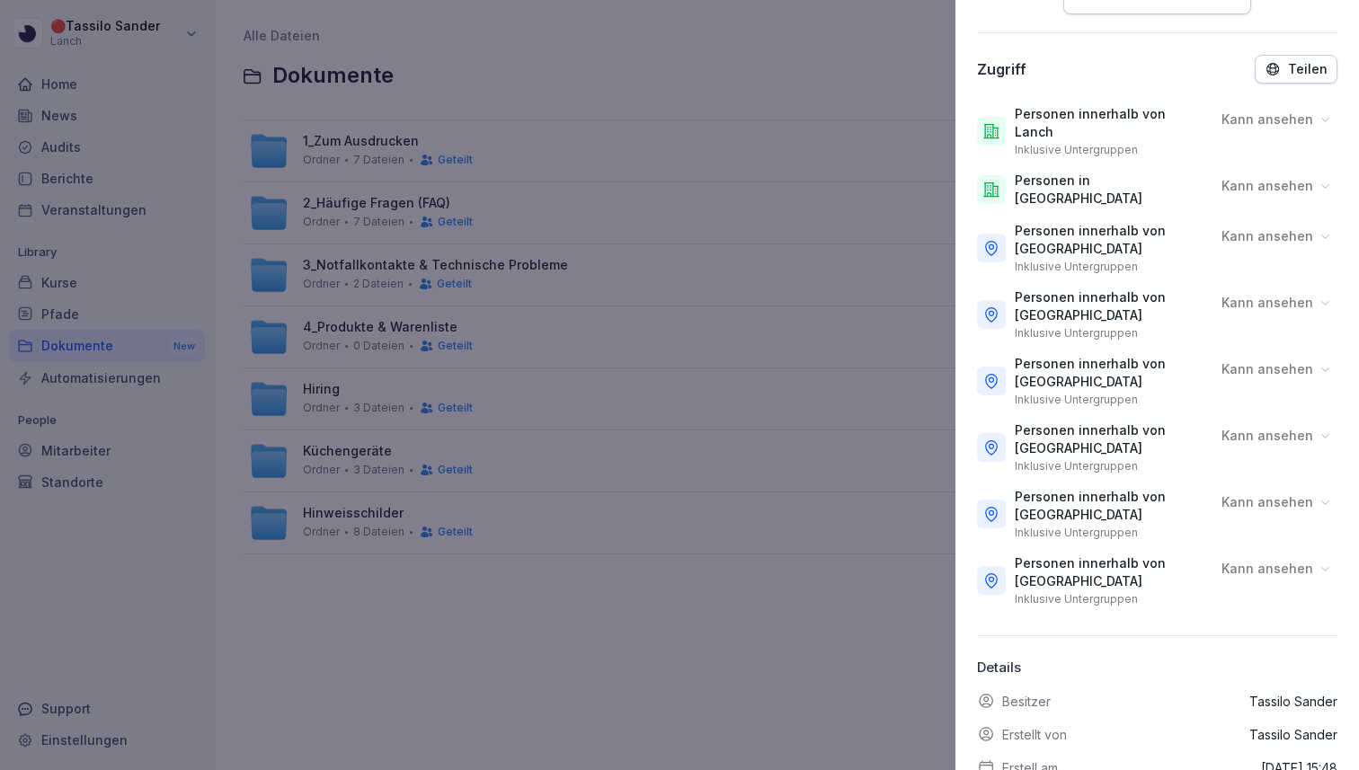
scroll to position [264, 0]
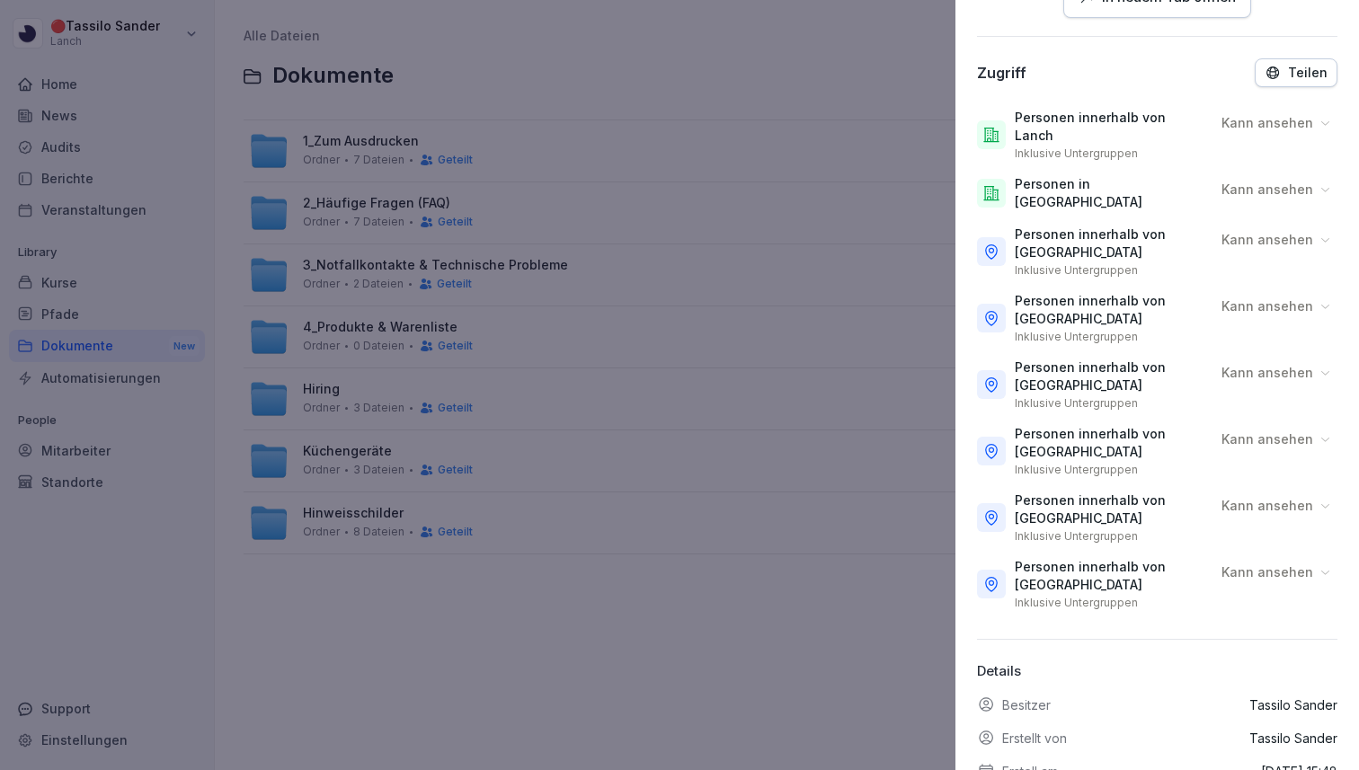
click at [1287, 84] on button "Teilen" at bounding box center [1295, 72] width 83 height 29
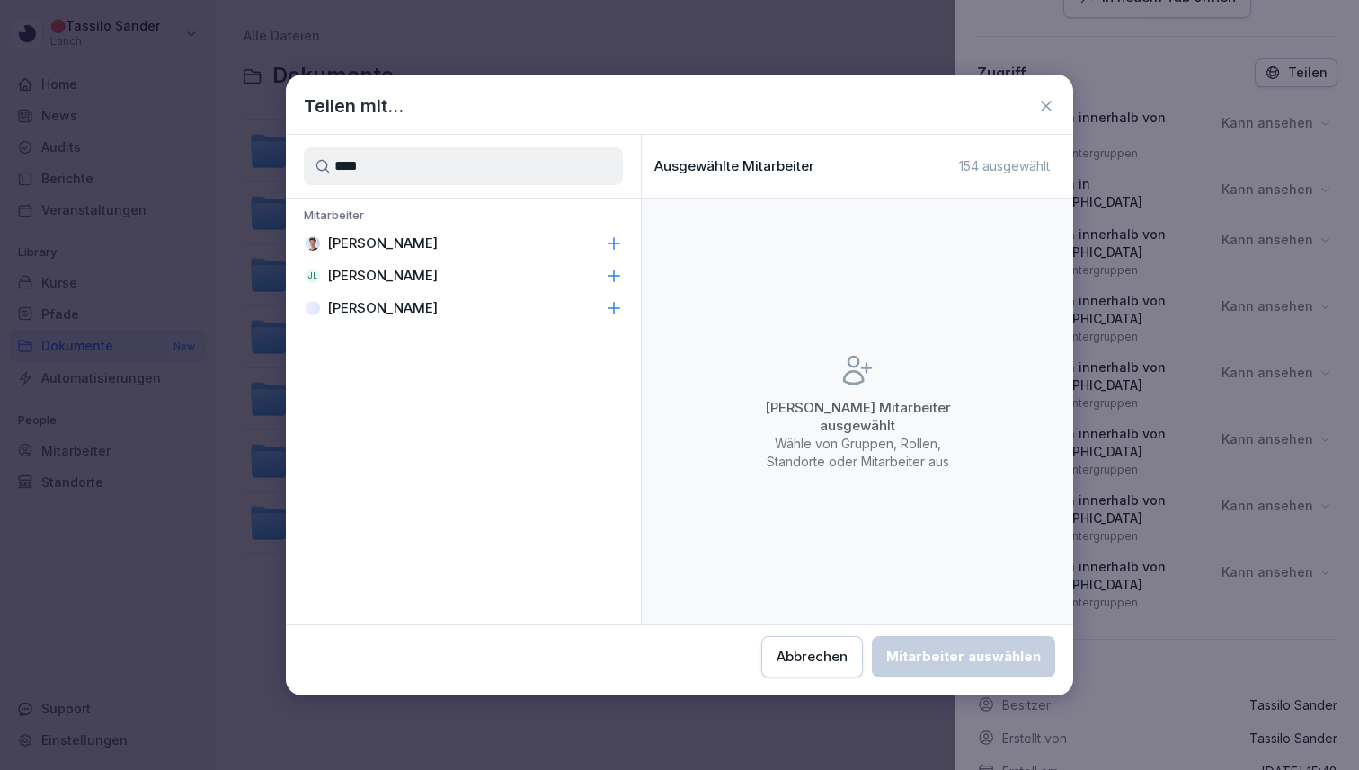
type input "****"
click at [610, 240] on icon at bounding box center [614, 244] width 18 height 18
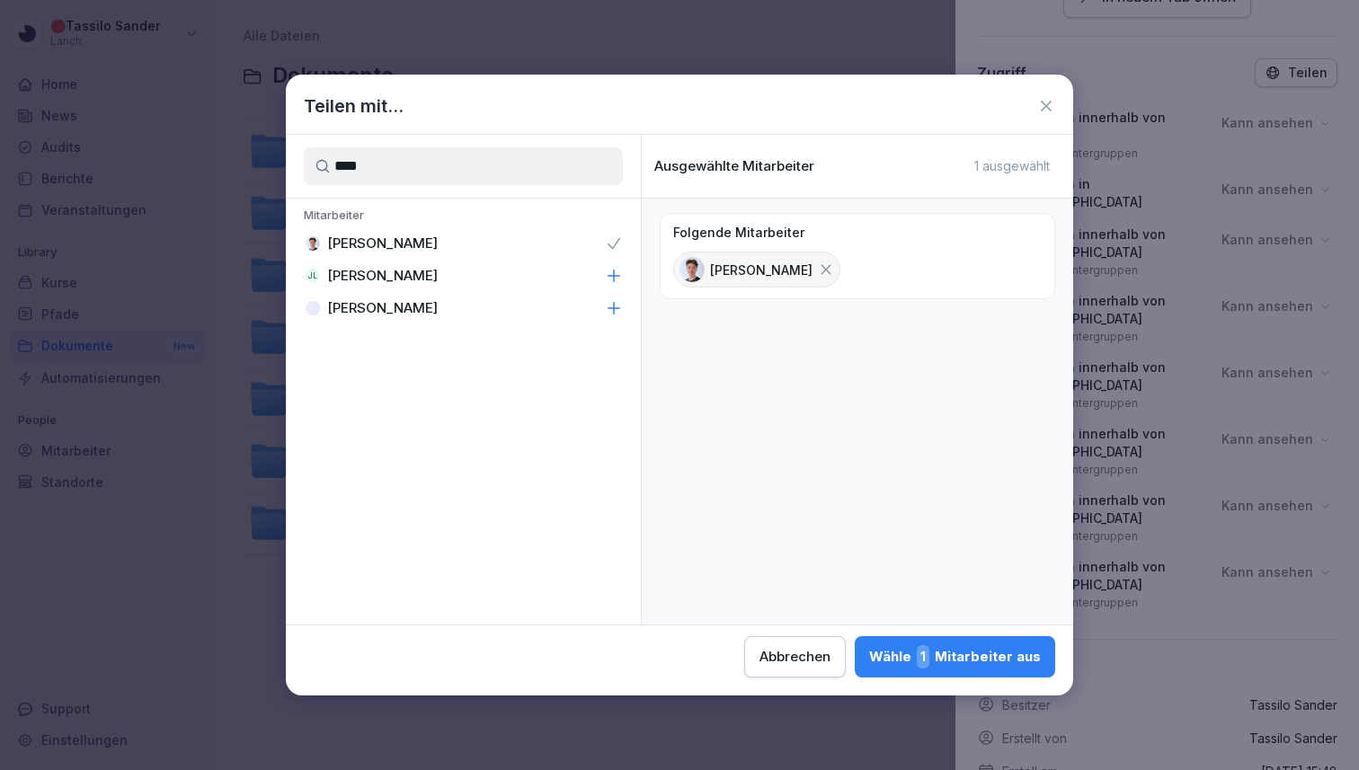
click at [908, 660] on div "Wähle 1 Mitarbeiter aus" at bounding box center [955, 656] width 172 height 23
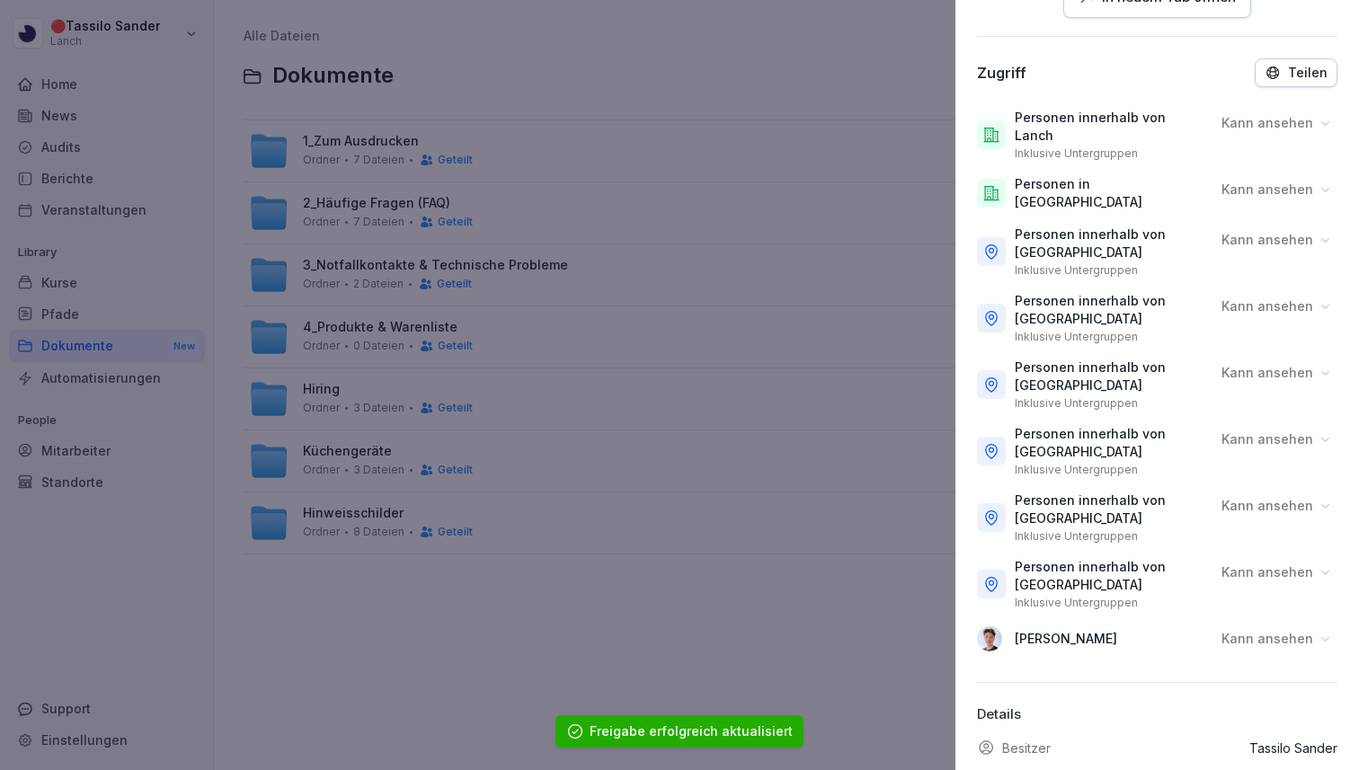
click at [1300, 630] on p "Kann ansehen" at bounding box center [1267, 639] width 92 height 18
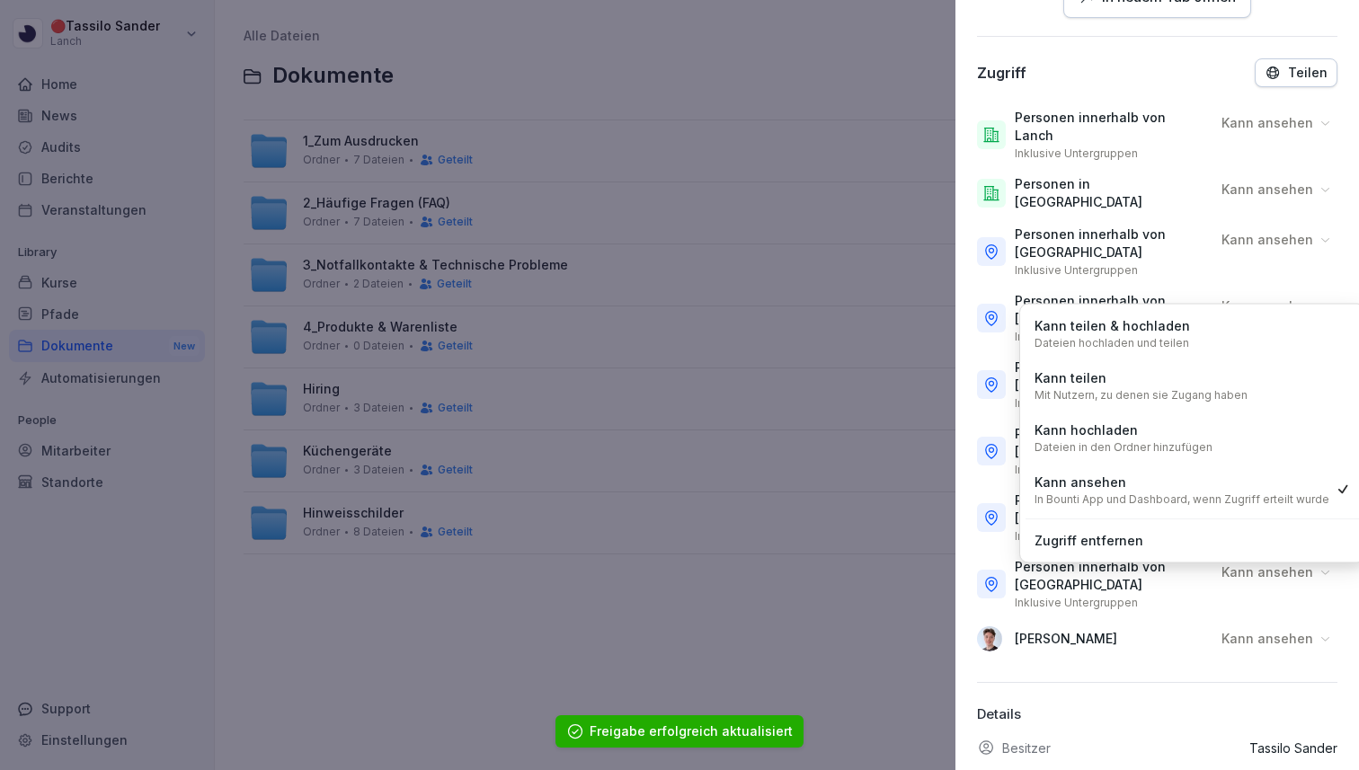
click at [1214, 333] on div "Kann teilen & hochladen Dateien hochladen und teilen" at bounding box center [1192, 333] width 334 height 47
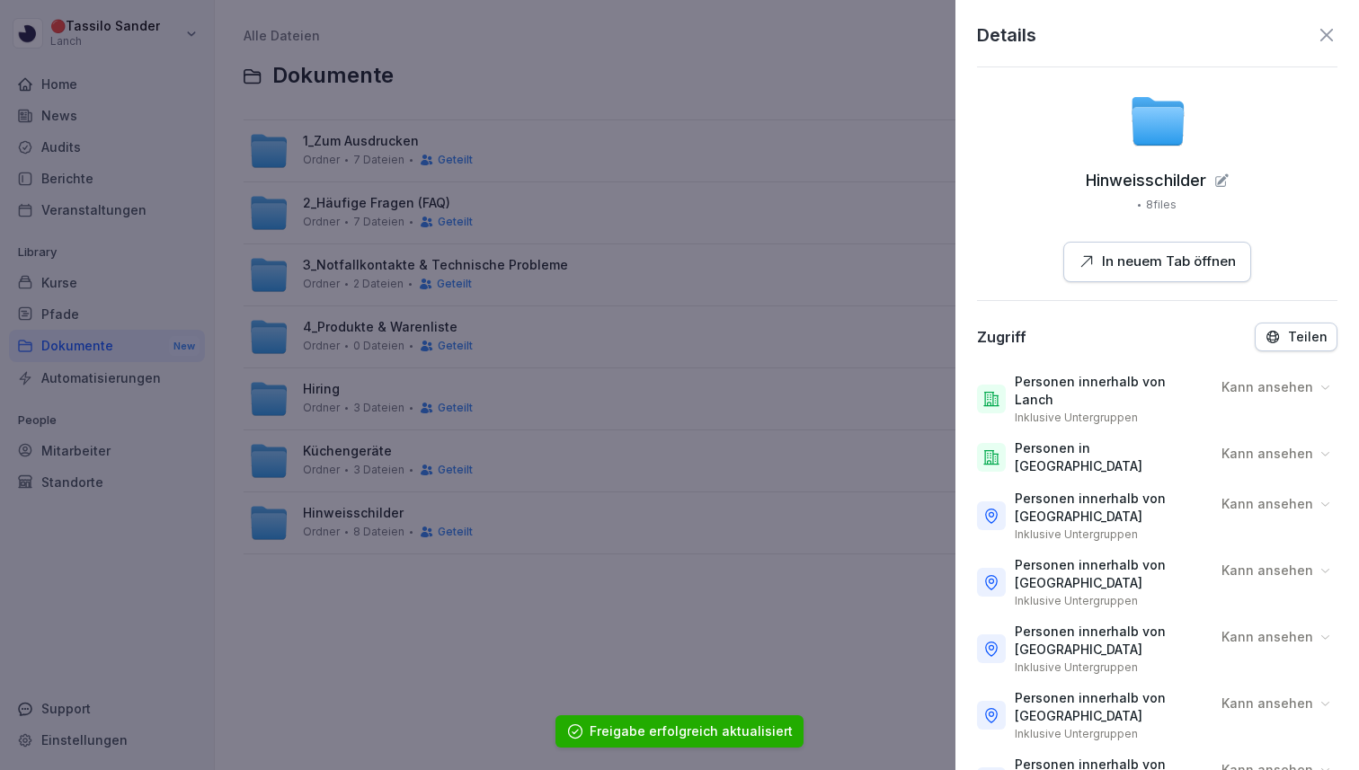
scroll to position [340, 0]
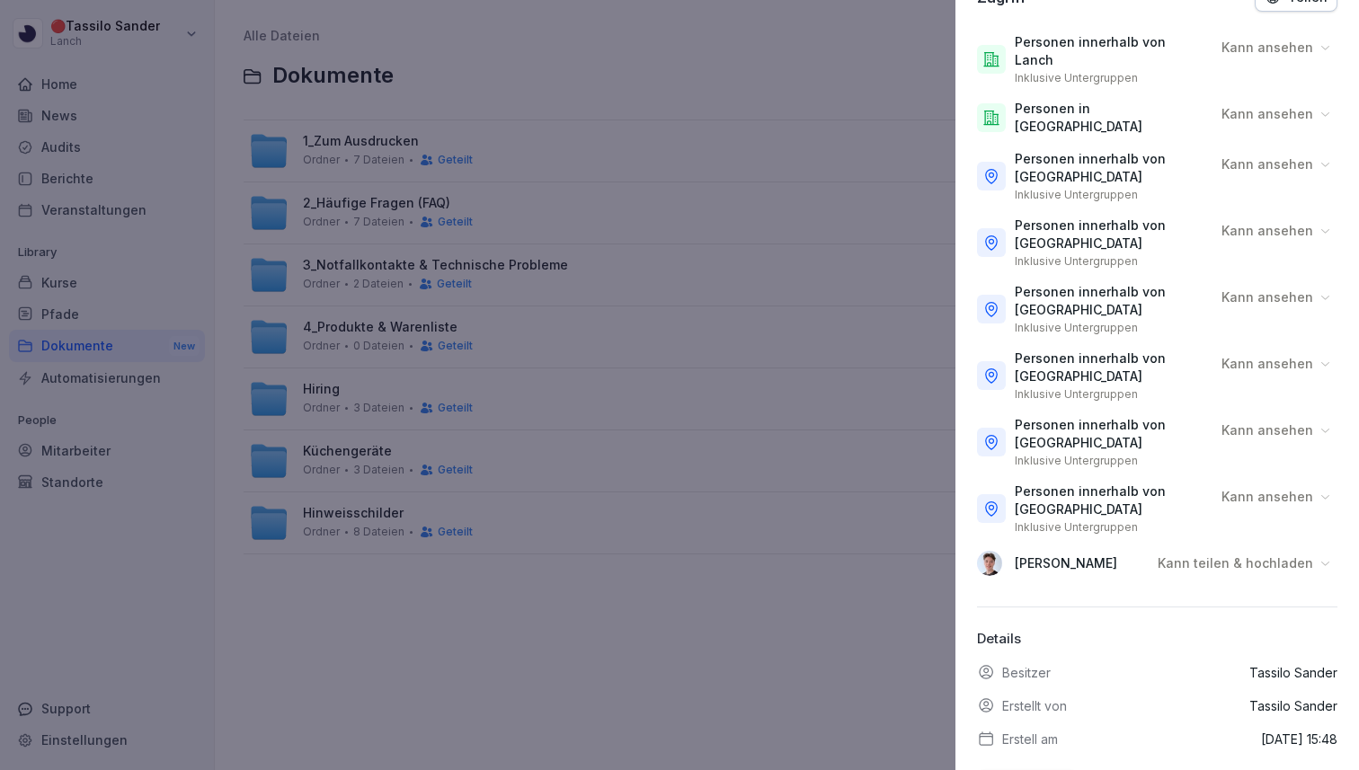
click at [783, 395] on div at bounding box center [679, 385] width 1359 height 770
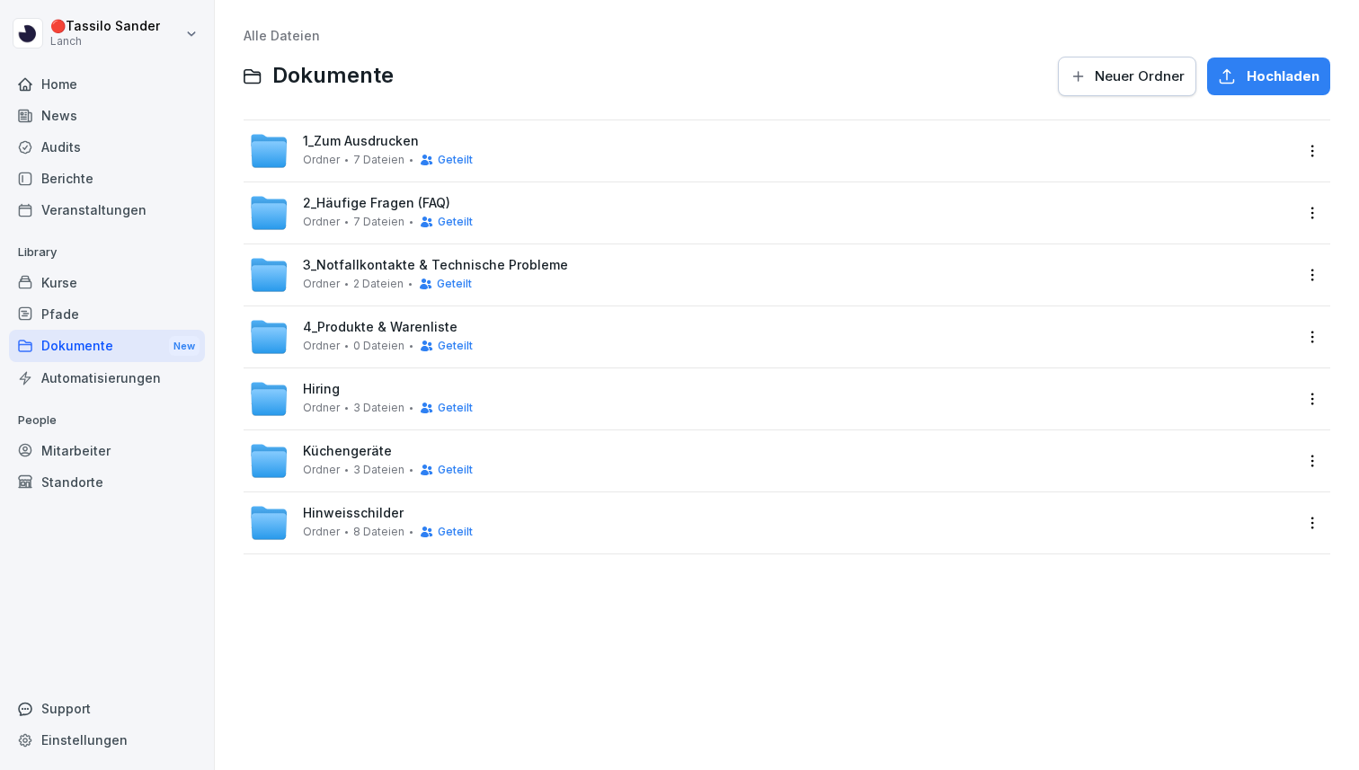
click at [130, 37] on html "🔴 [PERSON_NAME] Lanch Home News Audits Berichte Veranstaltungen Library Kurse P…" at bounding box center [679, 385] width 1359 height 770
click at [645, 58] on html "🔴 [PERSON_NAME] Lanch Home News Audits Berichte Veranstaltungen Library Kurse P…" at bounding box center [679, 385] width 1359 height 770
click at [120, 32] on html "🔴 [PERSON_NAME] Lanch Home News Audits Berichte Veranstaltungen Library Kurse P…" at bounding box center [679, 385] width 1359 height 770
click at [120, 120] on div "Abmelden" at bounding box center [115, 113] width 178 height 33
